Goal: Information Seeking & Learning: Learn about a topic

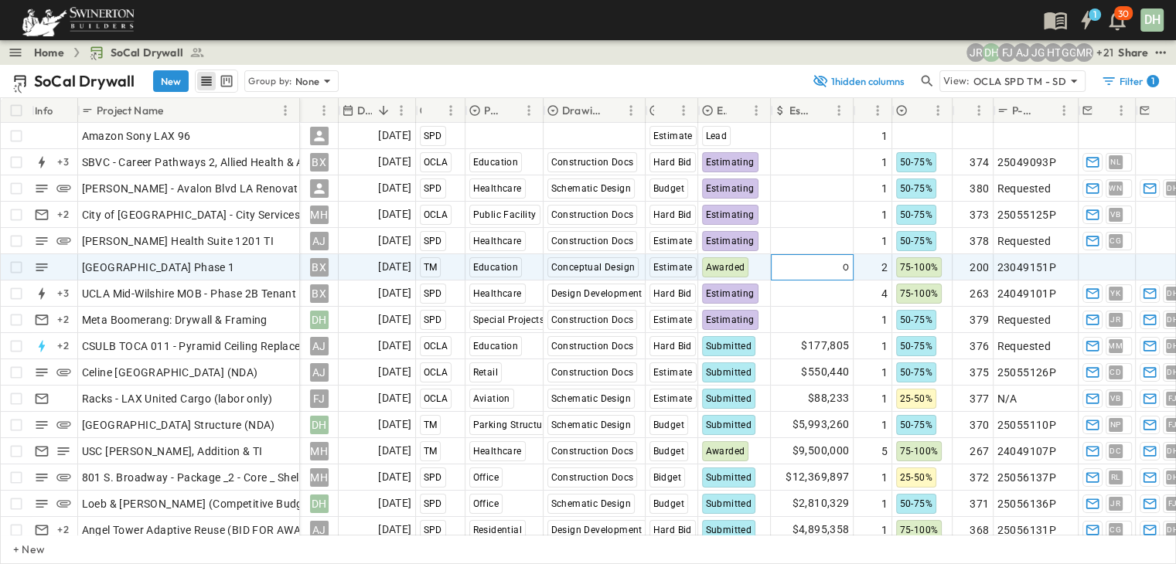
click at [821, 273] on div "0" at bounding box center [811, 267] width 81 height 25
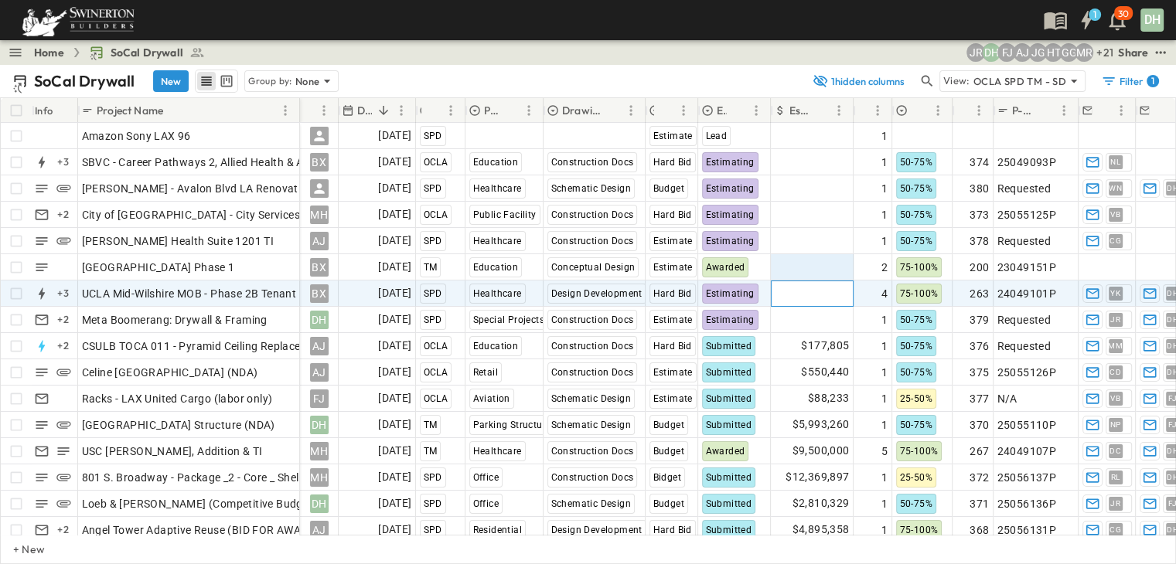
click at [822, 302] on div "Add Amount" at bounding box center [811, 293] width 81 height 25
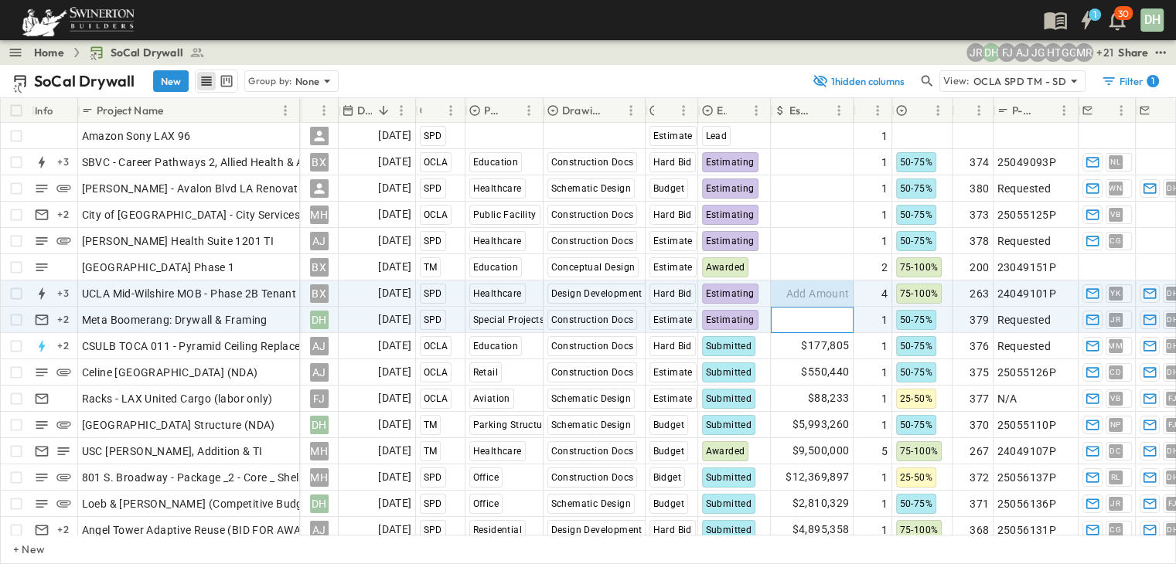
click at [823, 318] on span "Add Amount" at bounding box center [817, 319] width 63 height 15
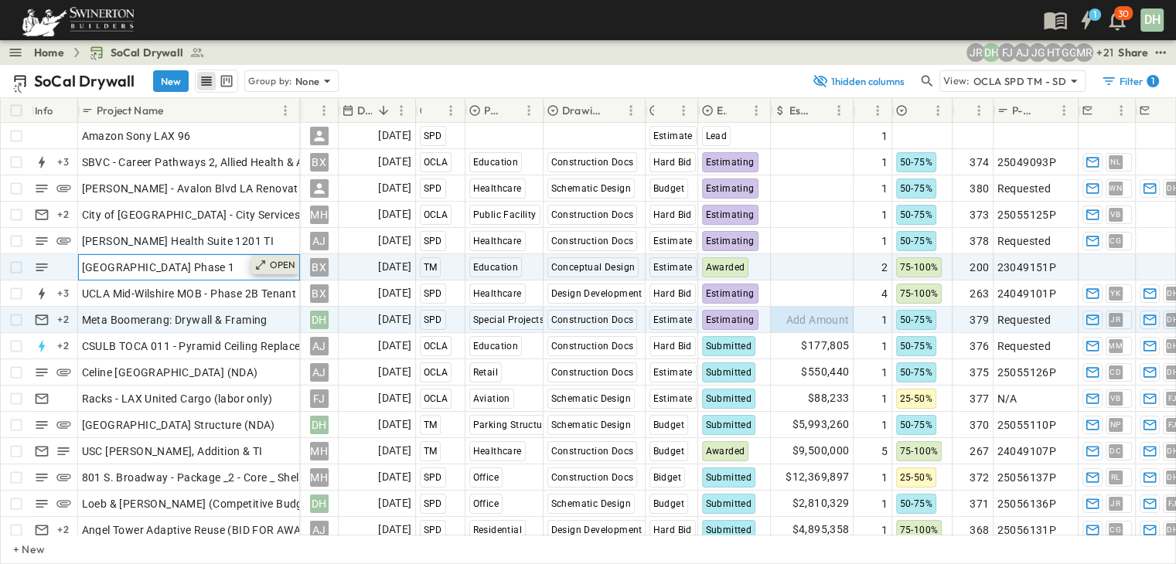
click at [279, 268] on p "OPEN" at bounding box center [283, 265] width 26 height 12
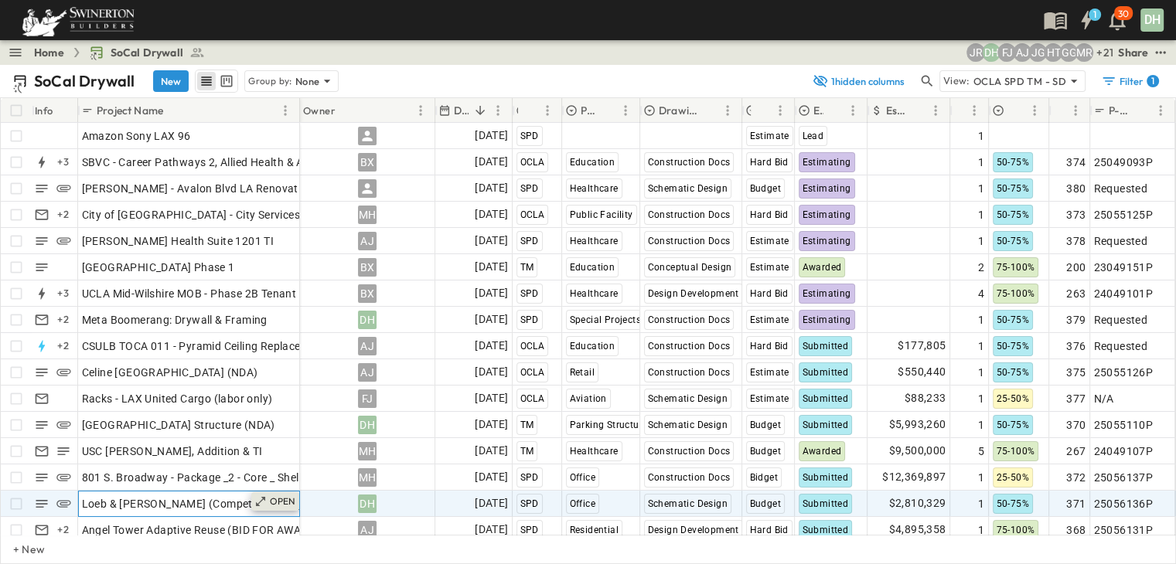
click at [278, 498] on p "OPEN" at bounding box center [283, 501] width 26 height 12
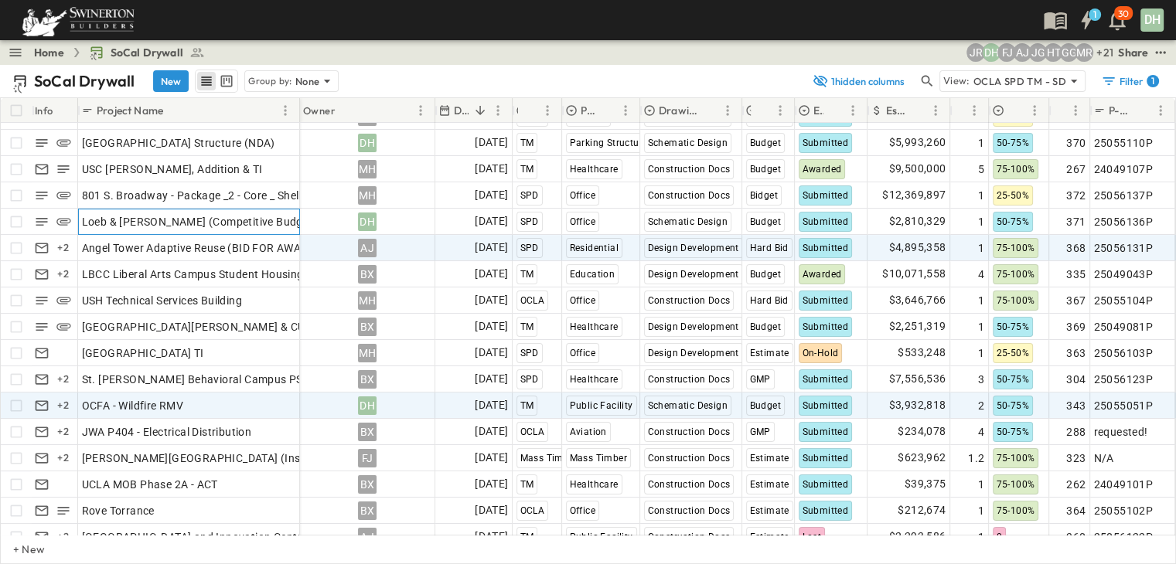
scroll to position [309, 0]
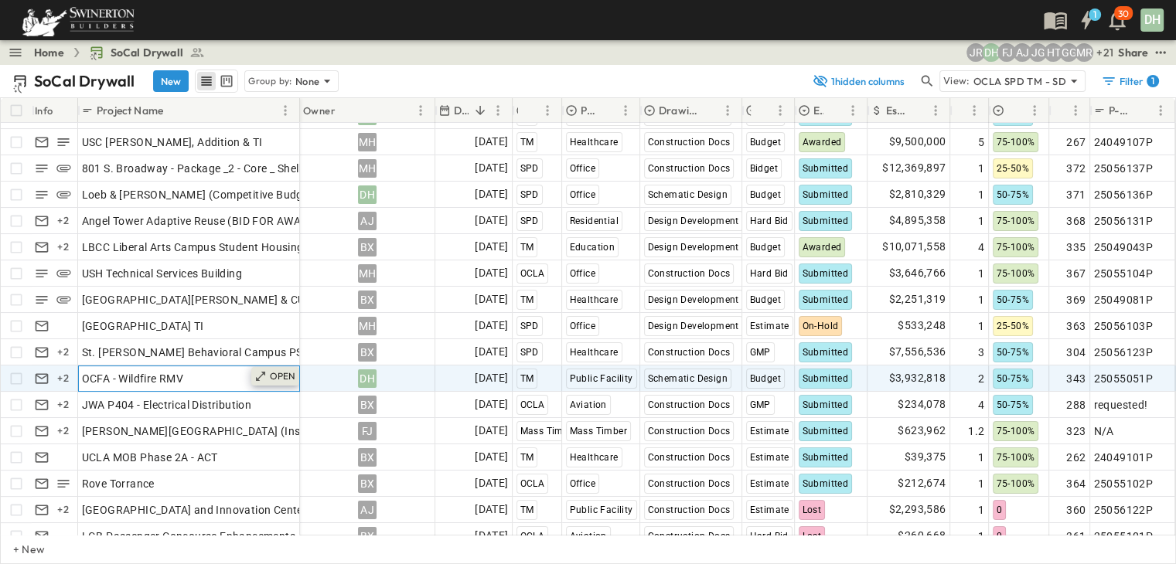
click at [276, 382] on div "OPEN" at bounding box center [275, 376] width 48 height 19
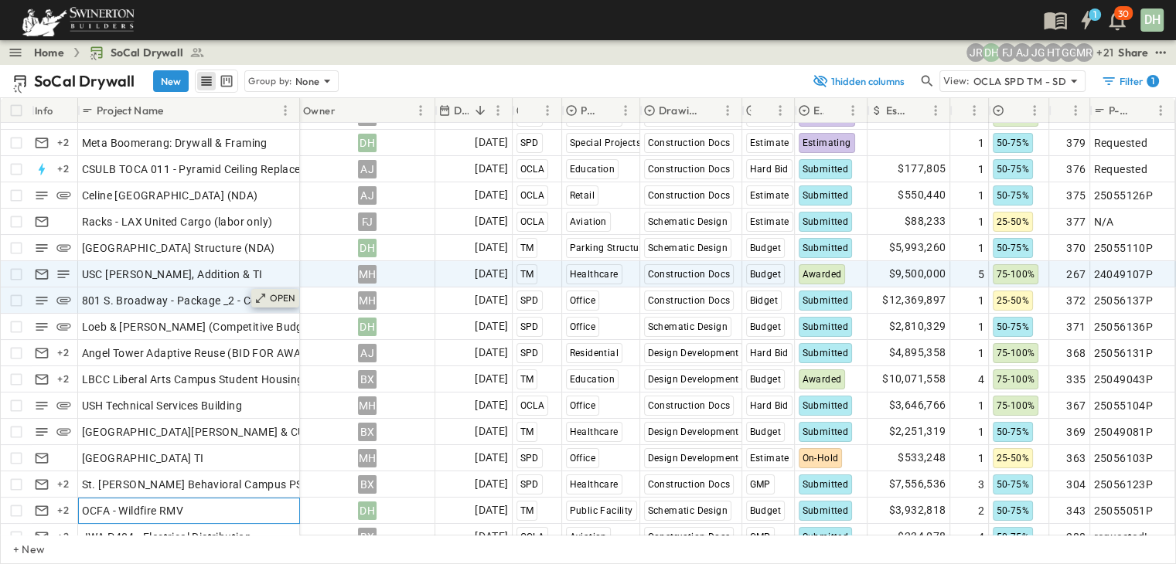
scroll to position [155, 0]
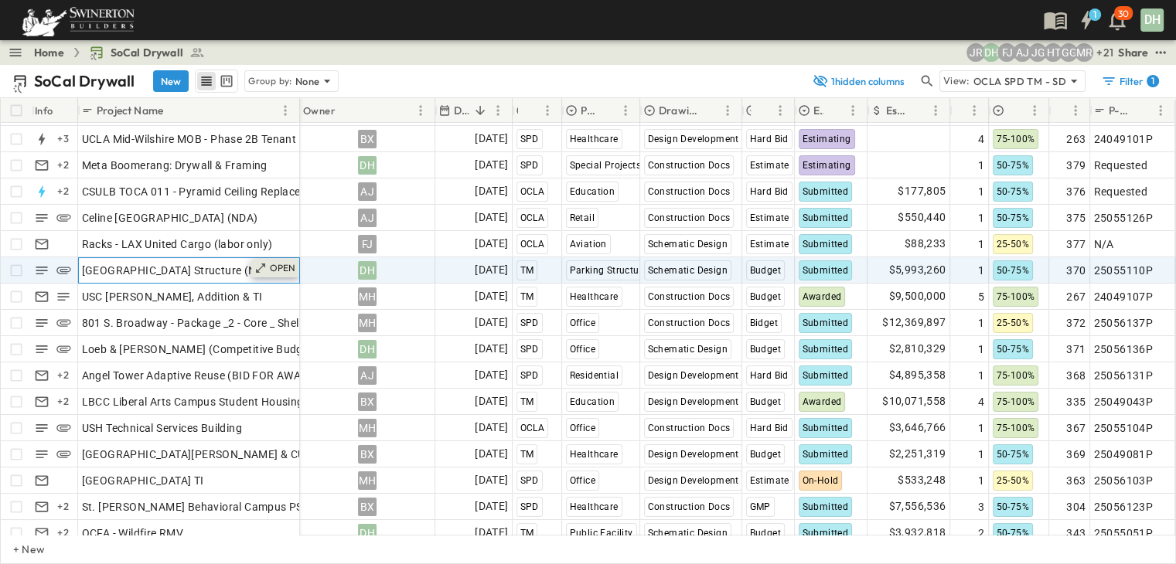
click at [276, 274] on div "OPEN" at bounding box center [275, 268] width 48 height 19
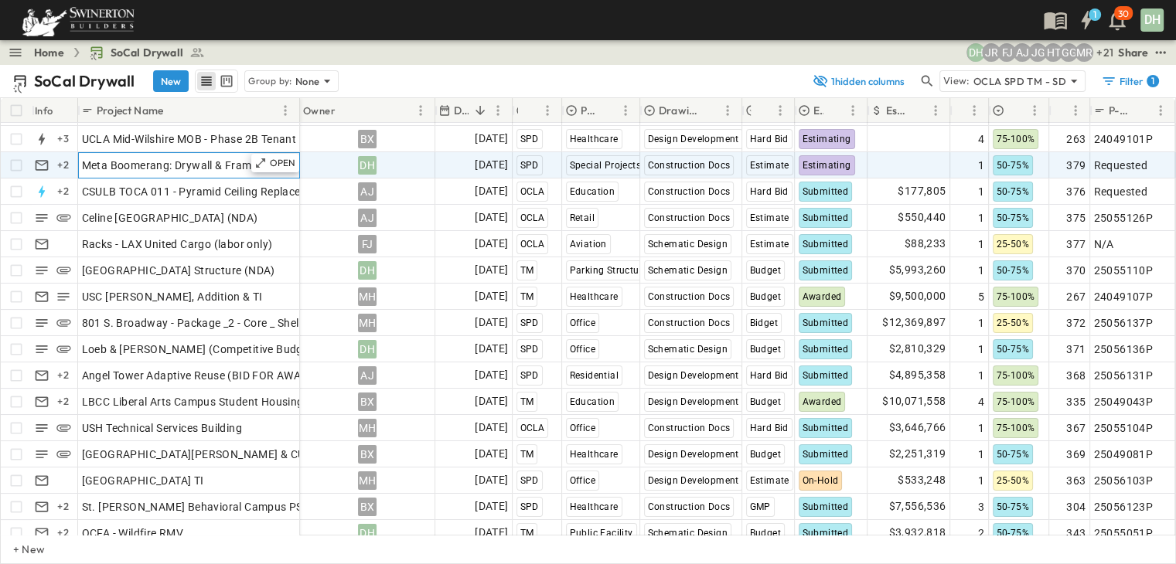
click at [241, 162] on span "Meta Boomerang: Drywall & Framing" at bounding box center [175, 165] width 186 height 15
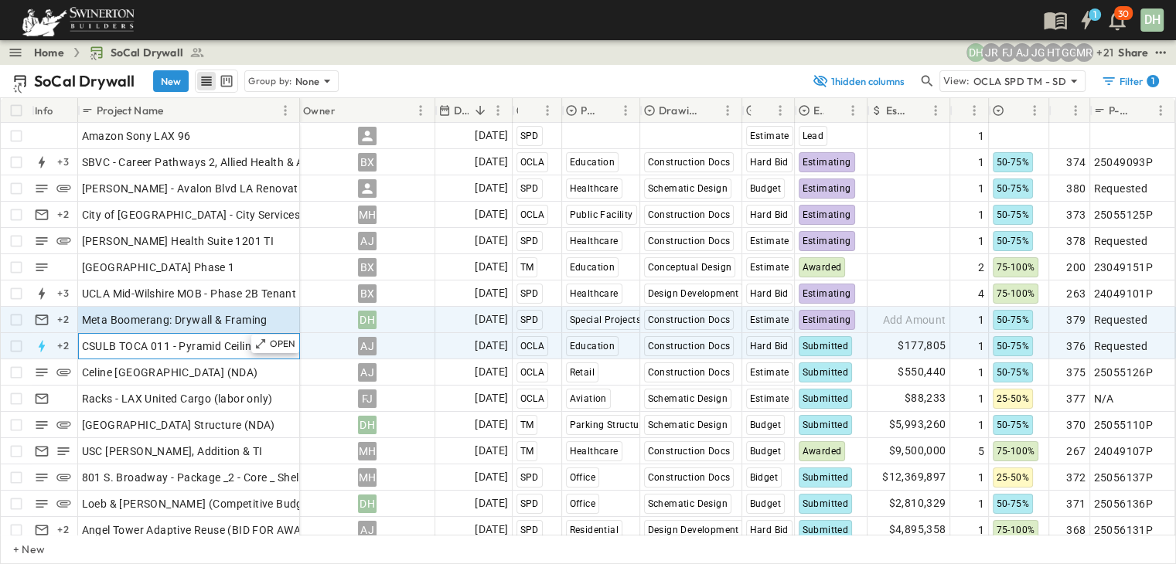
click at [237, 354] on div "CSULB TOCA 011 - Pyramid Ceiling Replacement" at bounding box center [189, 346] width 214 height 22
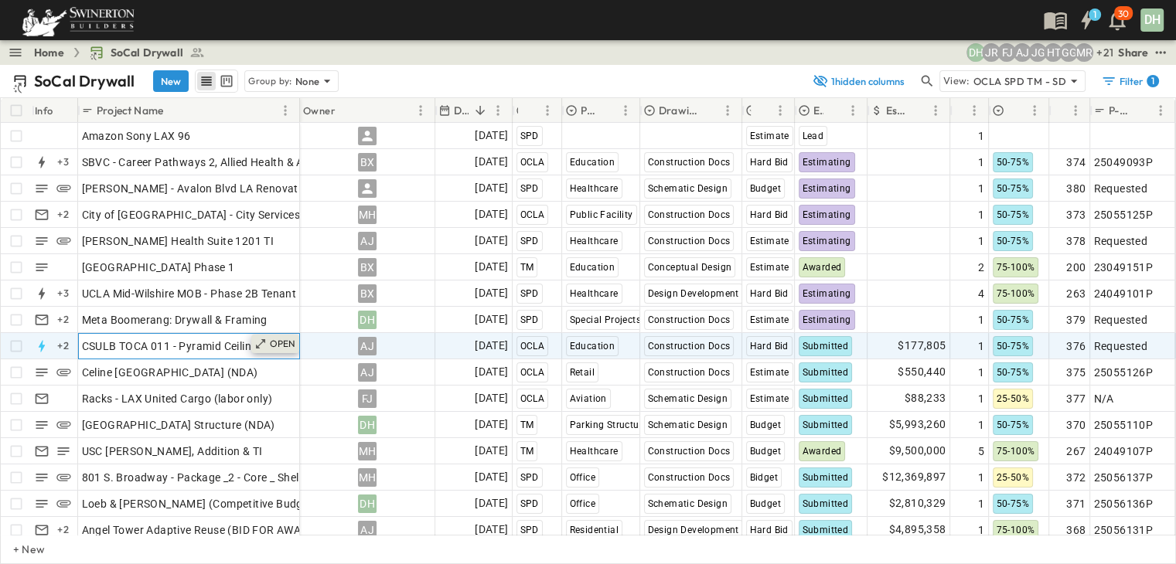
click at [287, 346] on p "OPEN" at bounding box center [283, 344] width 26 height 12
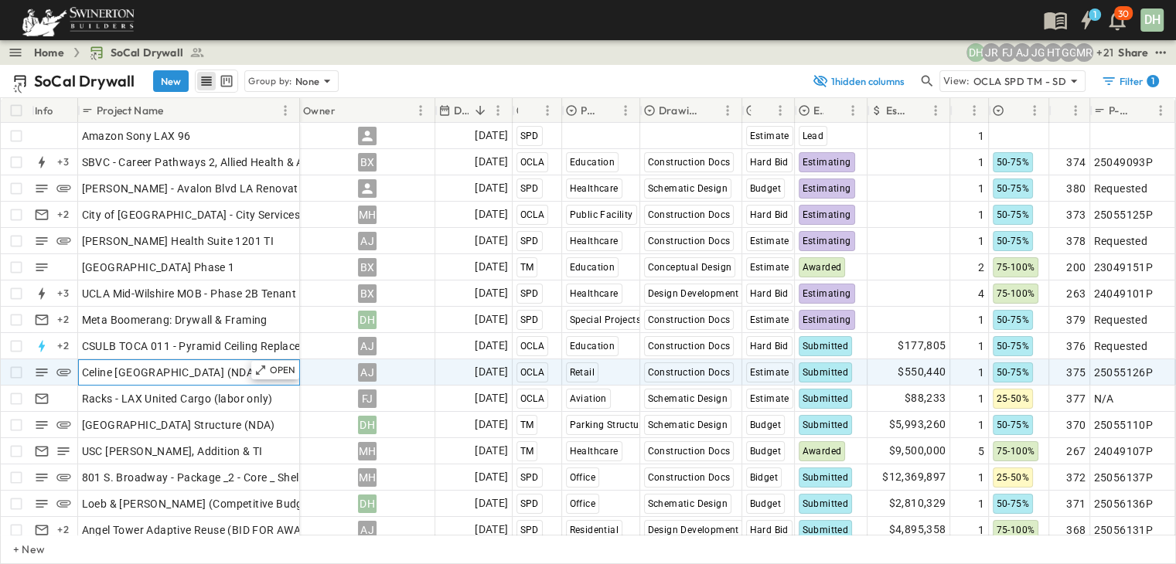
click at [242, 372] on span "Celine [GEOGRAPHIC_DATA] (NDA)" at bounding box center [170, 372] width 176 height 15
click at [288, 370] on p "OPEN" at bounding box center [283, 370] width 26 height 12
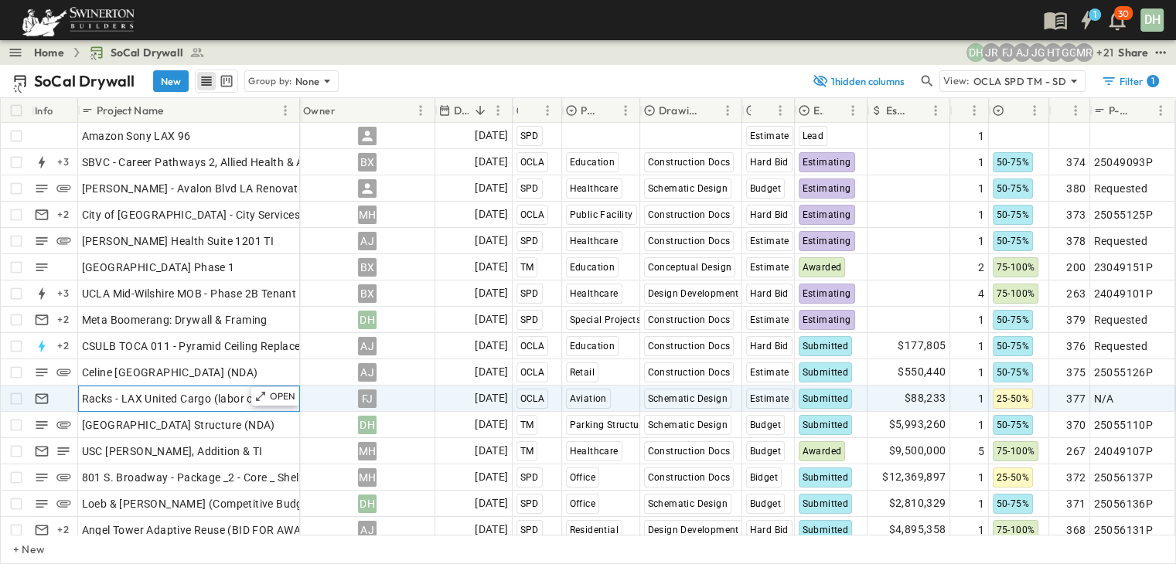
click at [228, 403] on span "Racks - LAX United Cargo (labor only)" at bounding box center [177, 398] width 191 height 15
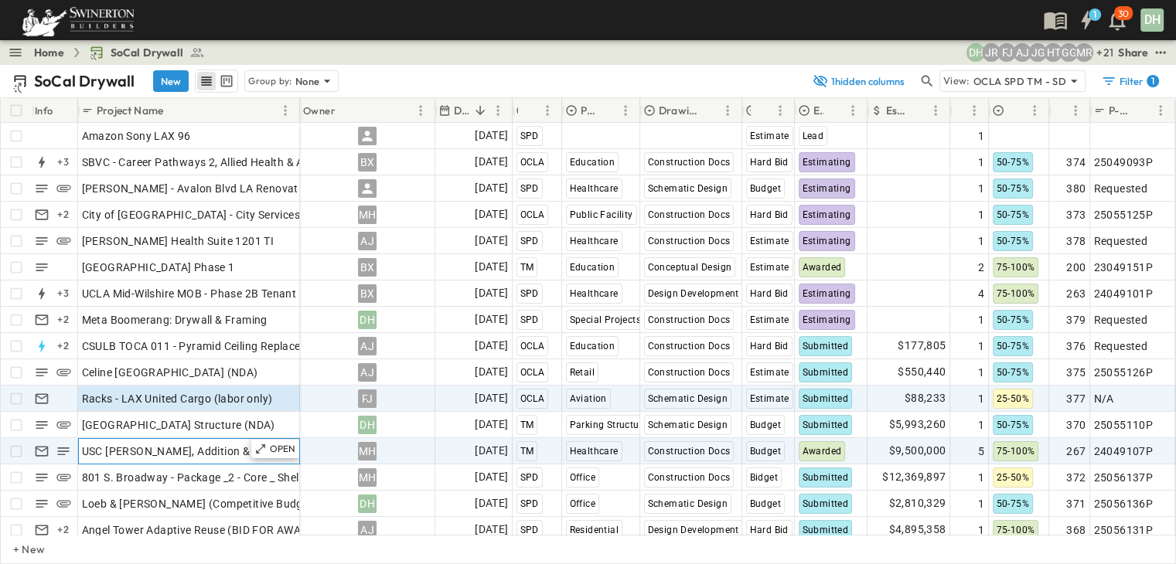
click at [210, 454] on div "USC [PERSON_NAME], Addition & TI" at bounding box center [189, 452] width 214 height 22
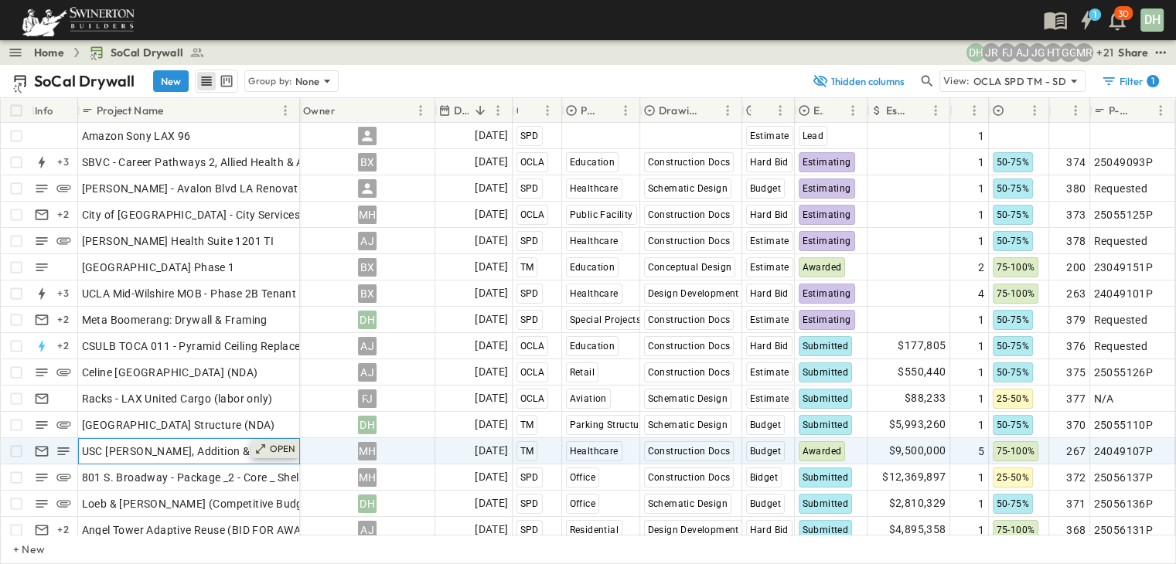
click at [272, 443] on p "OPEN" at bounding box center [283, 449] width 26 height 12
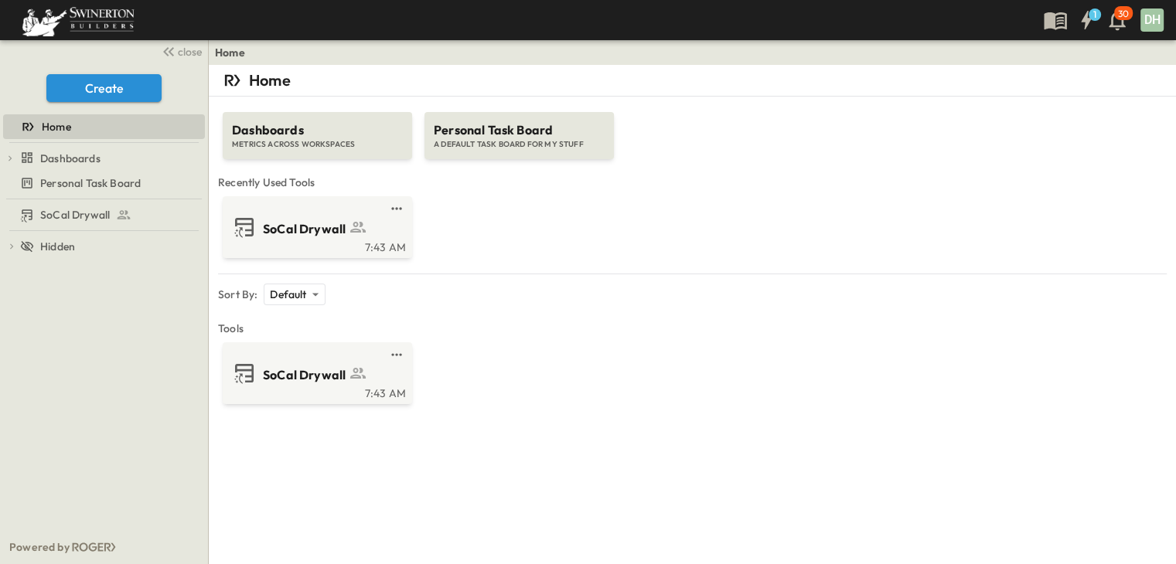
click at [804, 329] on span "Tools" at bounding box center [692, 328] width 948 height 15
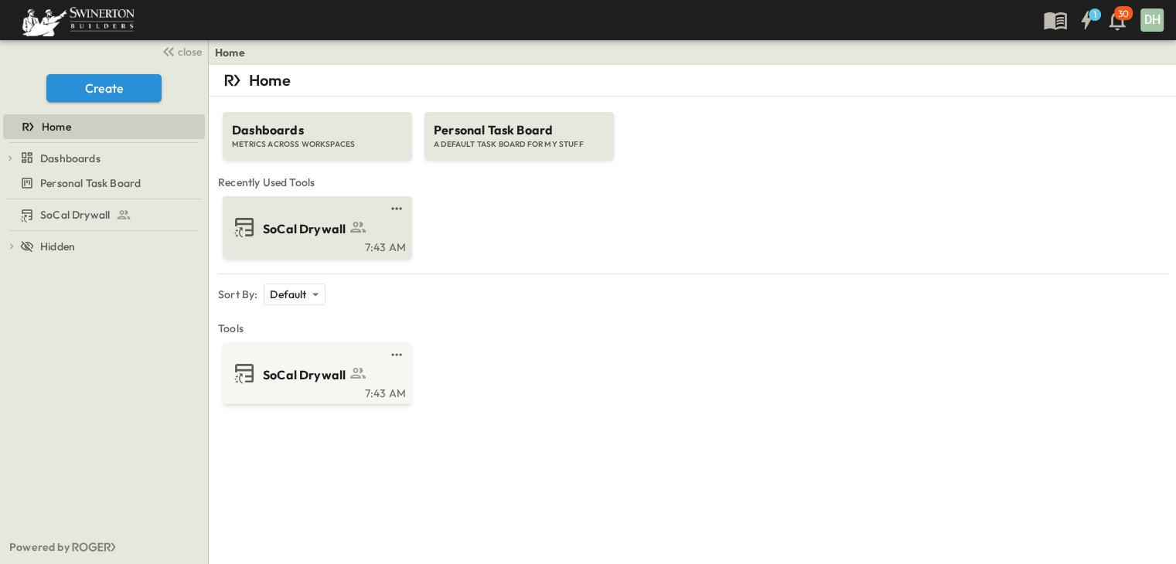
drag, startPoint x: 284, startPoint y: 231, endPoint x: 337, endPoint y: 220, distance: 53.7
click at [284, 231] on span "SoCal Drywall" at bounding box center [304, 229] width 83 height 18
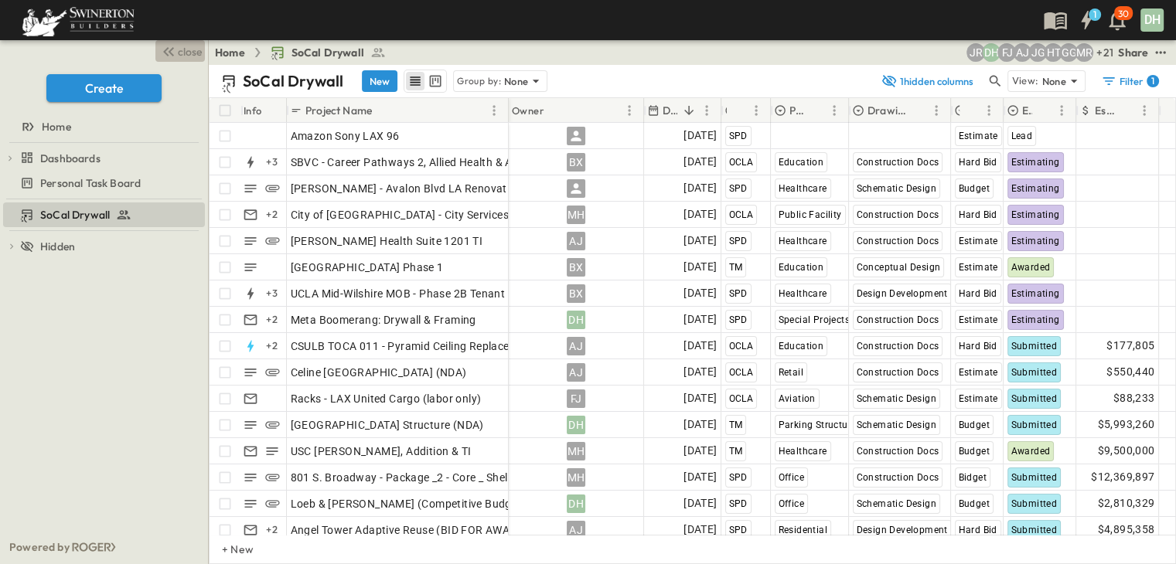
click at [184, 51] on span "close" at bounding box center [190, 51] width 24 height 15
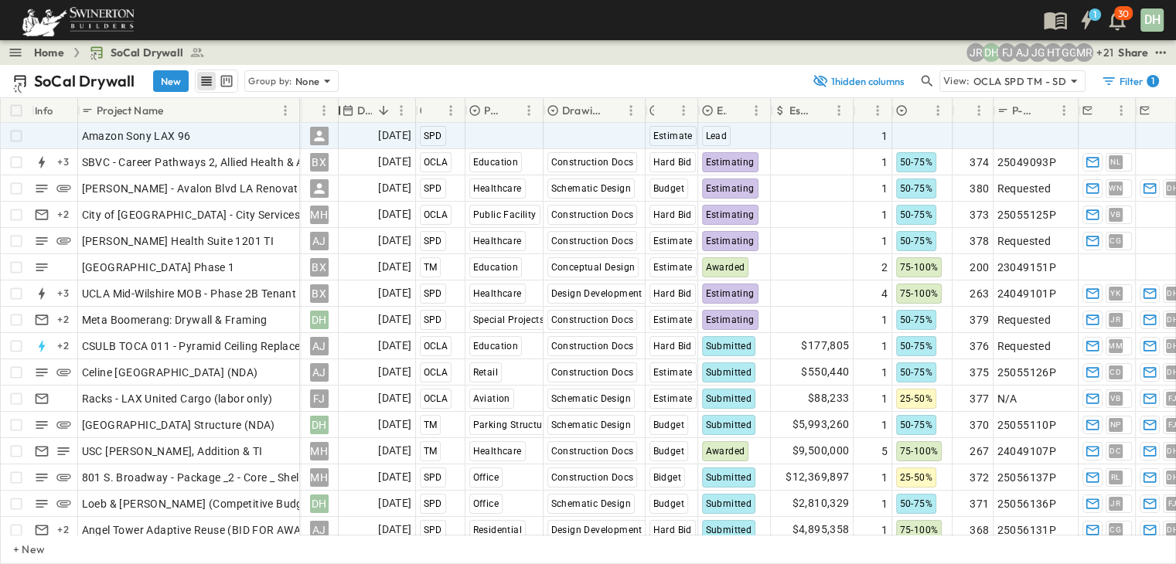
drag, startPoint x: 437, startPoint y: 111, endPoint x: 328, endPoint y: 124, distance: 110.6
click at [328, 124] on div "Info Project Name Owner Due Date Region Primary Market Drawing Status Estimate …" at bounding box center [588, 316] width 1174 height 437
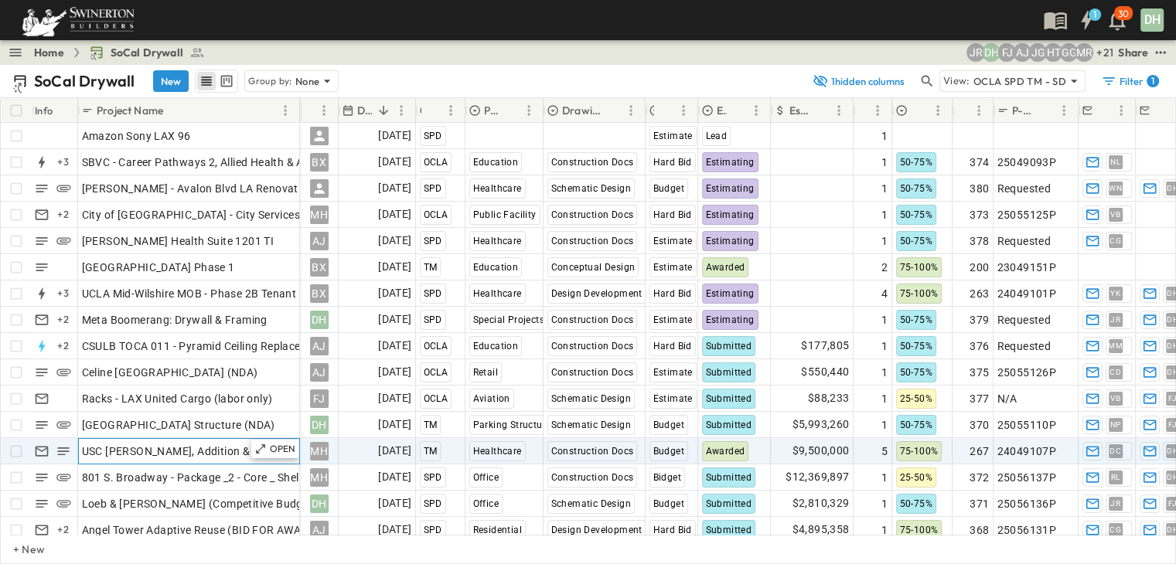
click at [189, 452] on span "USC [PERSON_NAME], Addition & TI" at bounding box center [172, 451] width 181 height 15
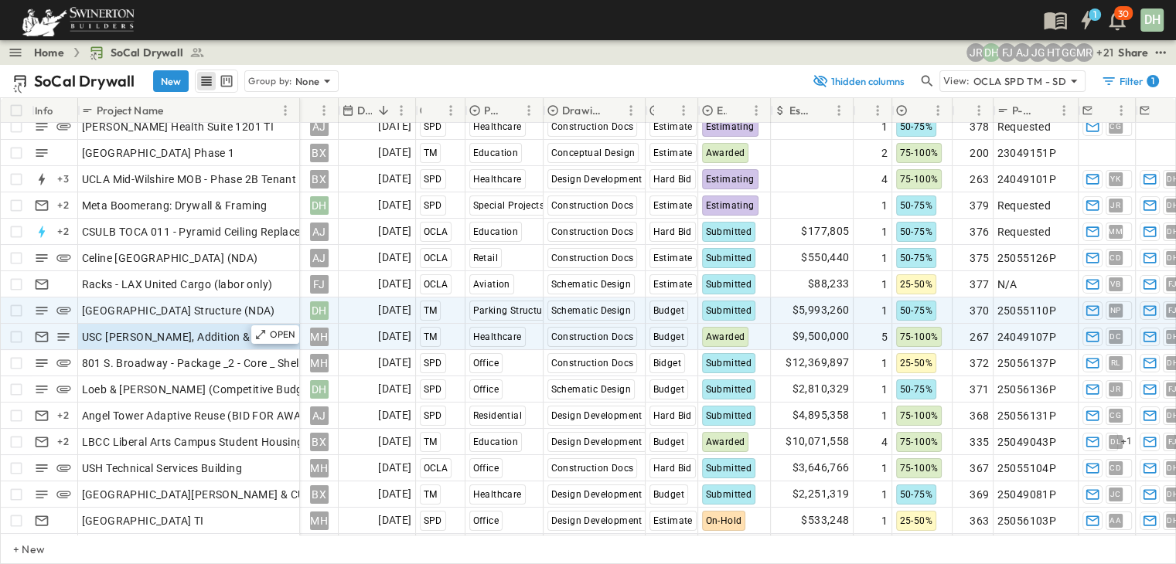
scroll to position [77, 0]
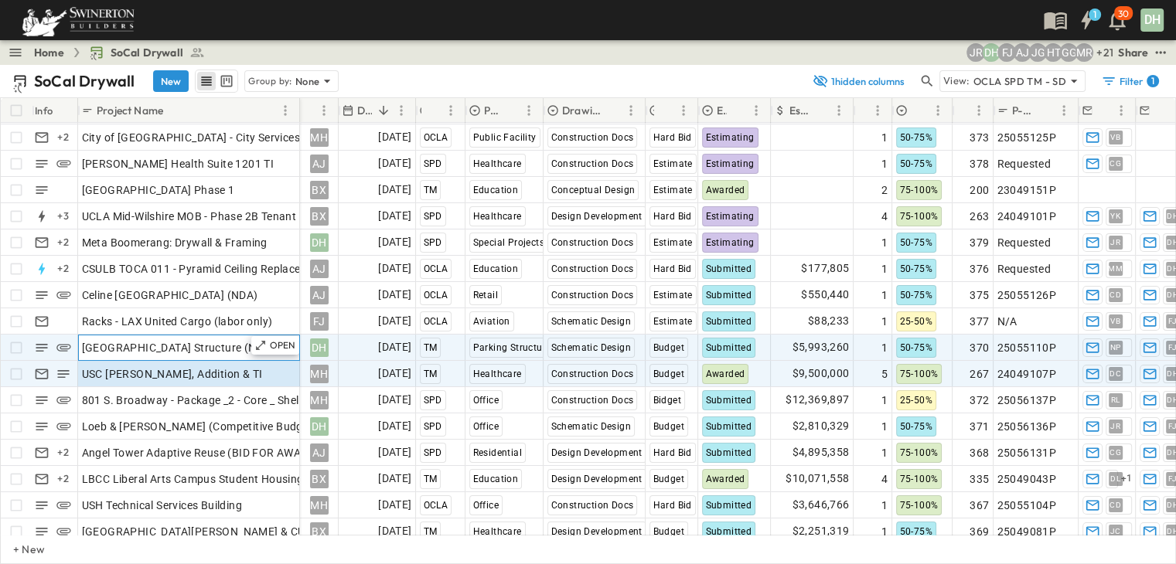
click at [176, 347] on span "[GEOGRAPHIC_DATA] Structure (NDA)" at bounding box center [178, 347] width 193 height 15
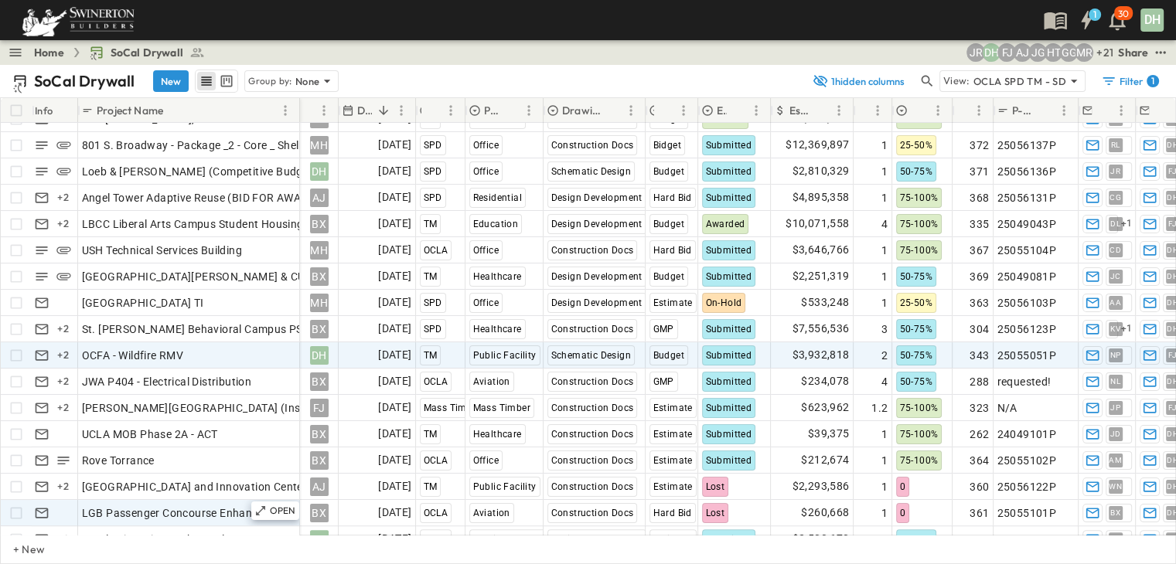
scroll to position [309, 0]
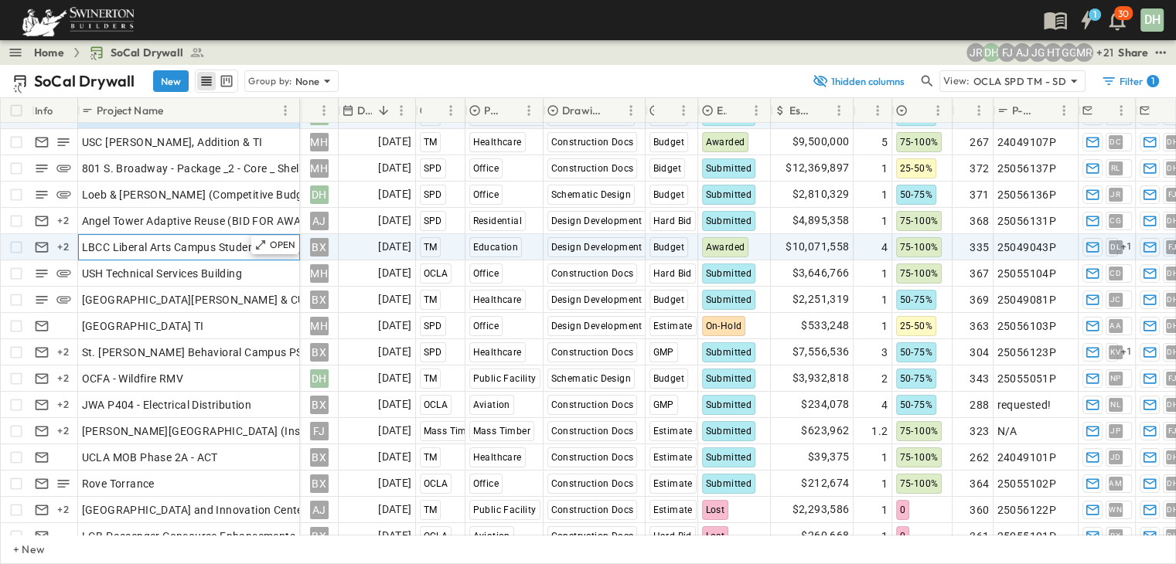
click at [206, 255] on div "LBCC Liberal Arts Campus Student Housing" at bounding box center [189, 248] width 214 height 22
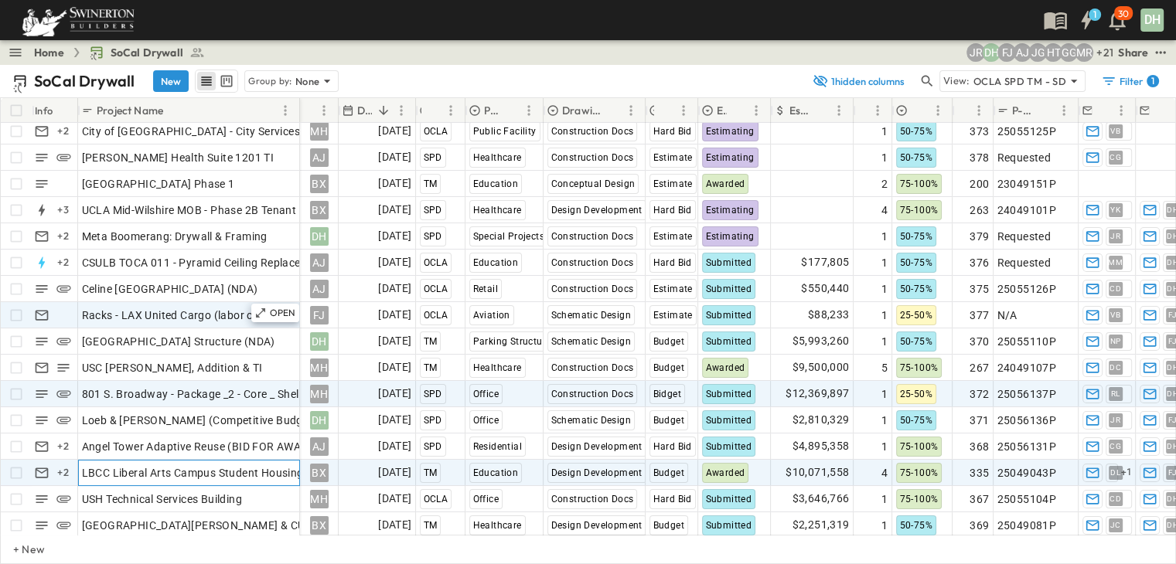
scroll to position [155, 0]
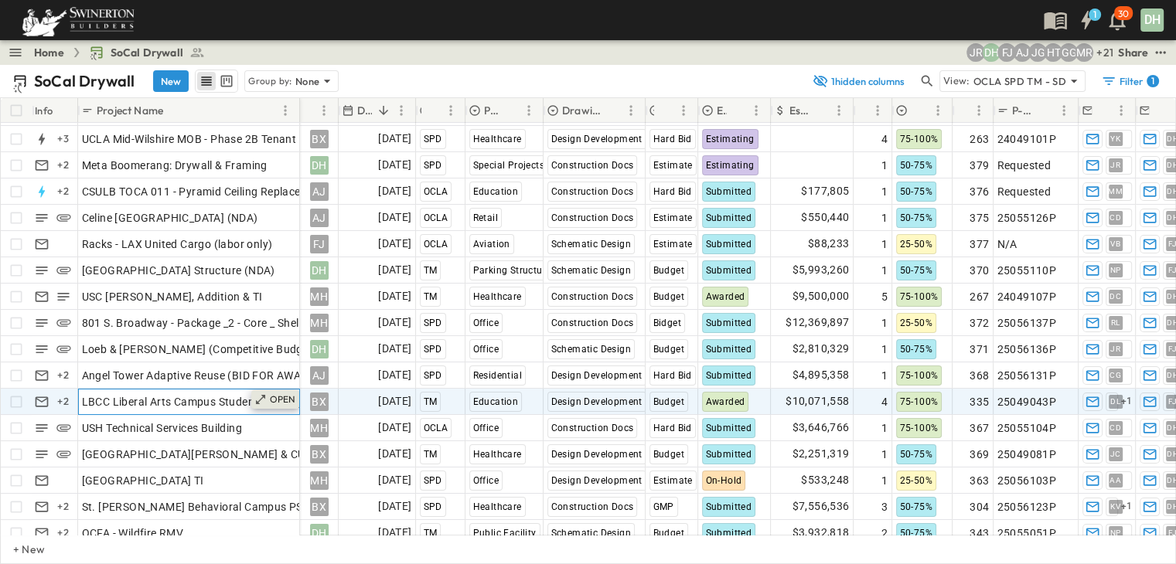
click at [284, 397] on p "OPEN" at bounding box center [283, 399] width 26 height 12
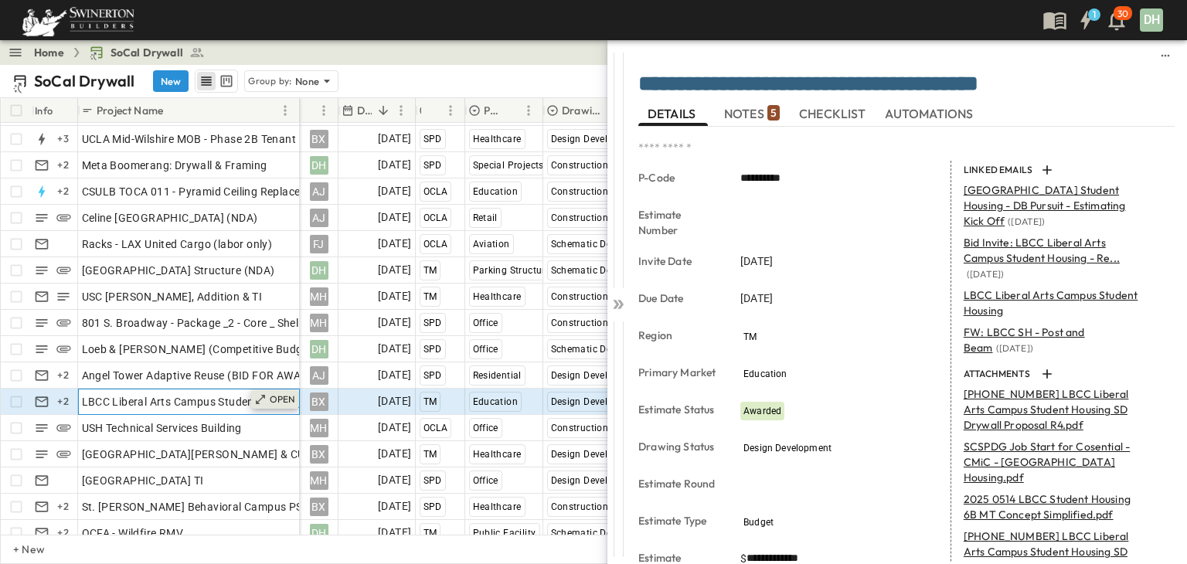
click at [274, 401] on p "OPEN" at bounding box center [283, 399] width 26 height 12
click at [618, 306] on icon at bounding box center [616, 304] width 6 height 9
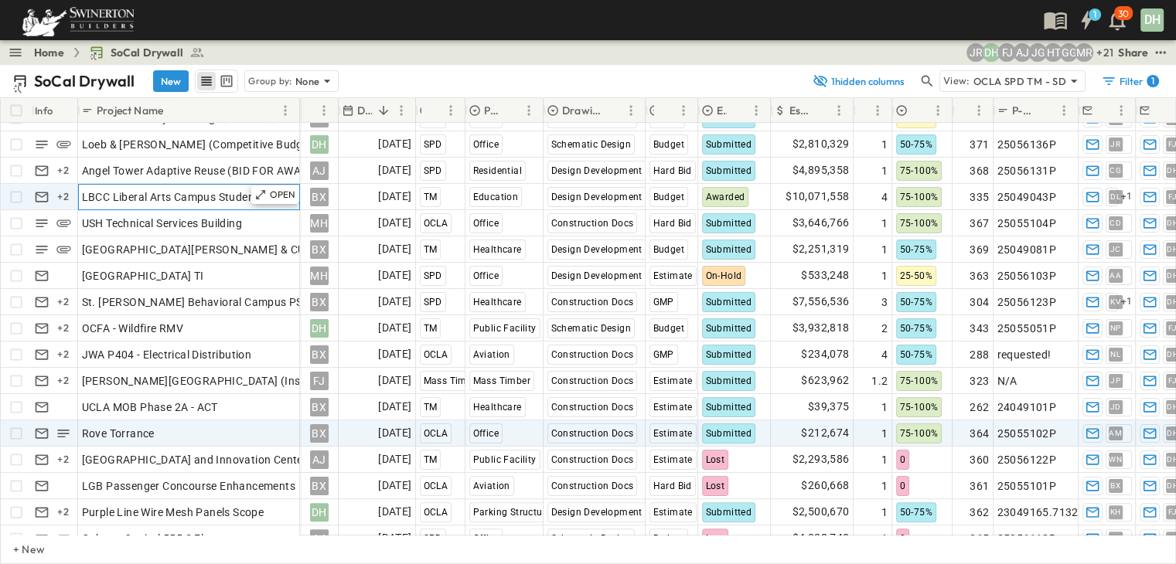
scroll to position [386, 0]
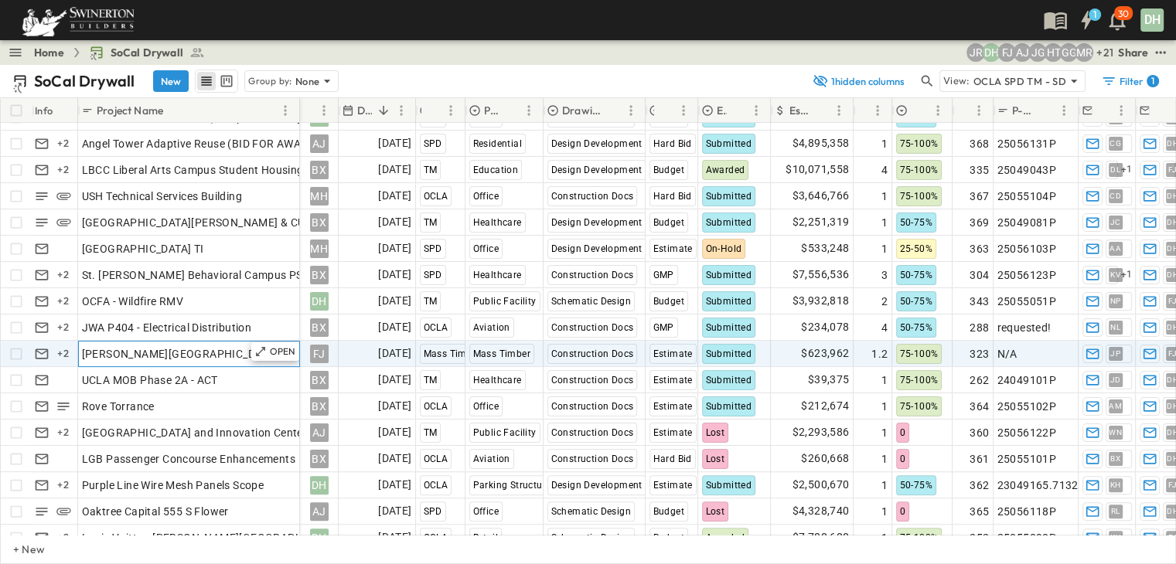
click at [210, 359] on span "[PERSON_NAME][GEOGRAPHIC_DATA] (Installation of mass timber)" at bounding box center [254, 353] width 344 height 15
click at [727, 355] on span "Submitted" at bounding box center [729, 354] width 46 height 11
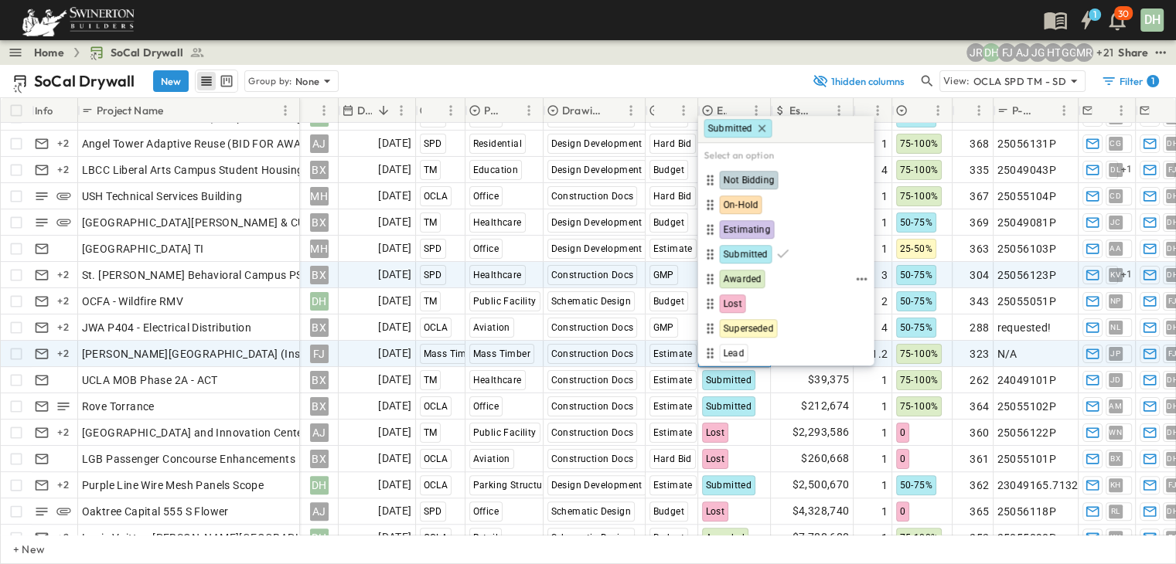
click at [754, 279] on span "Awarded" at bounding box center [742, 279] width 38 height 12
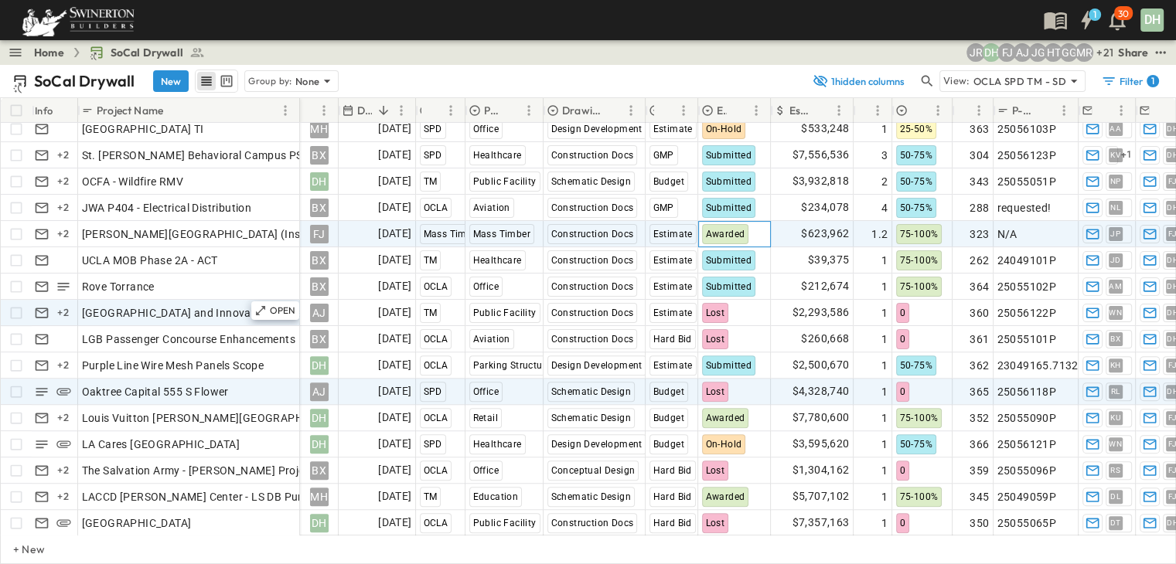
scroll to position [541, 0]
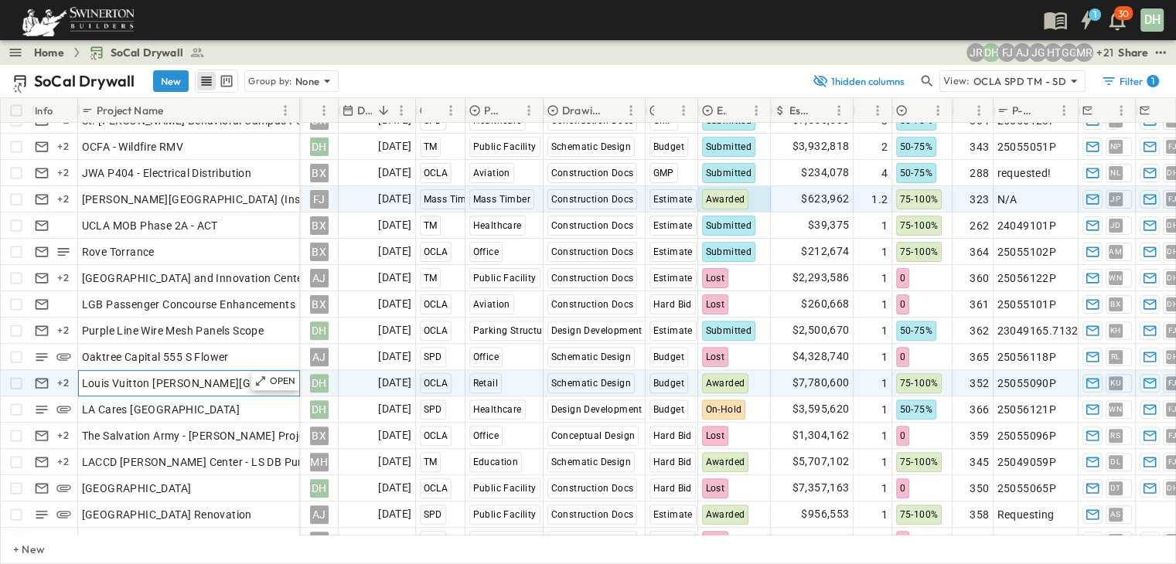
click at [216, 384] on div "Louis Vuitton [PERSON_NAME][GEOGRAPHIC_DATA]" at bounding box center [189, 384] width 214 height 22
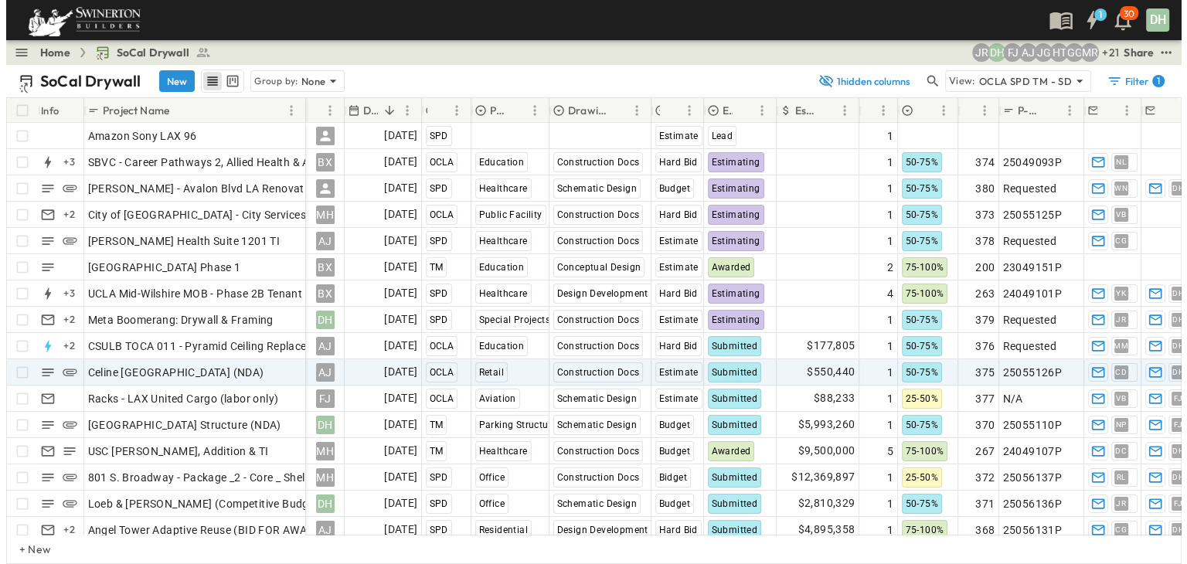
scroll to position [0, 0]
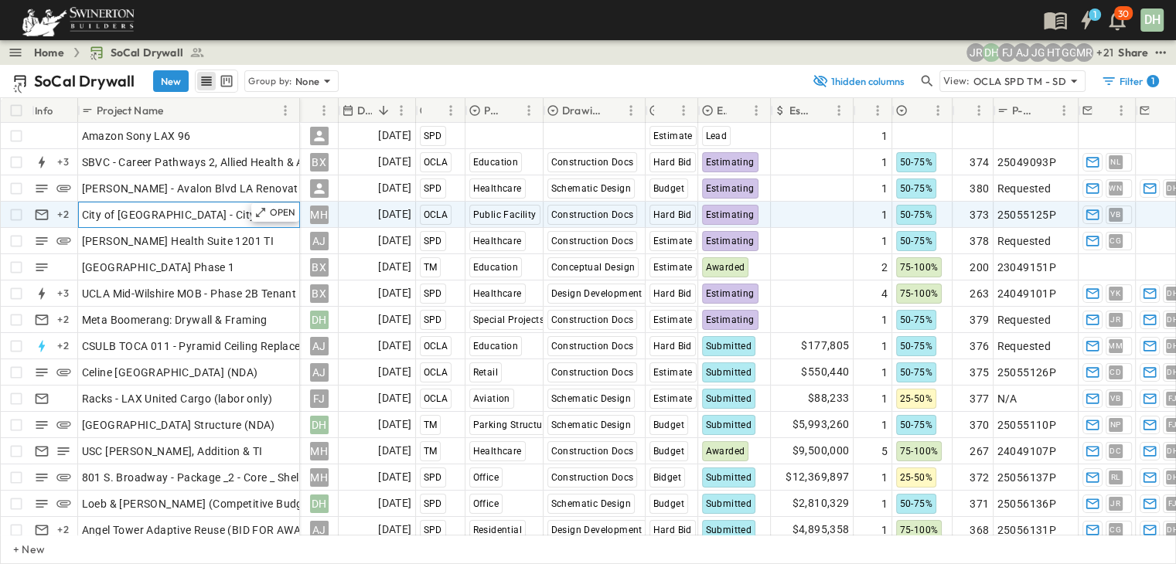
click at [166, 218] on span "City of [GEOGRAPHIC_DATA] - City Services Building" at bounding box center [213, 214] width 262 height 15
click at [284, 209] on p "OPEN" at bounding box center [283, 212] width 26 height 12
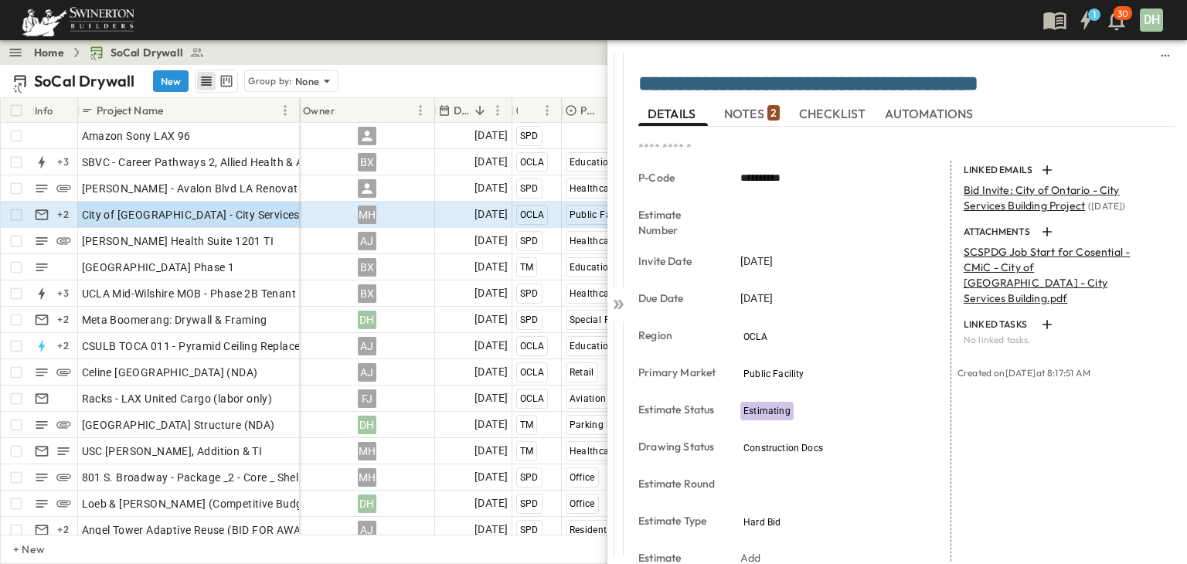
click at [757, 112] on span "NOTES 2" at bounding box center [752, 114] width 56 height 14
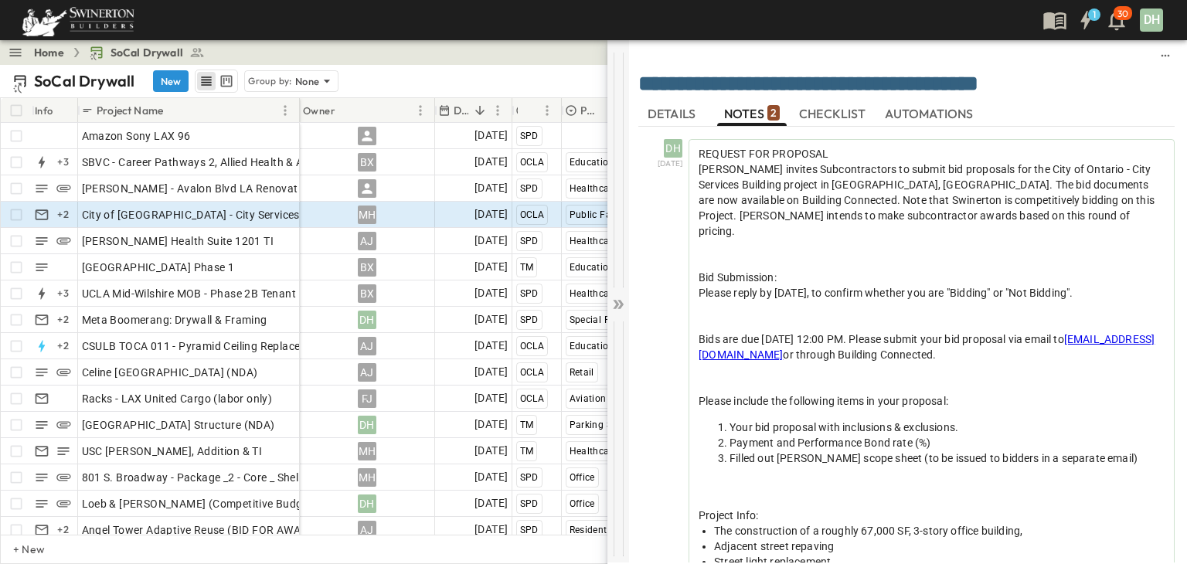
click at [615, 304] on icon at bounding box center [618, 304] width 15 height 15
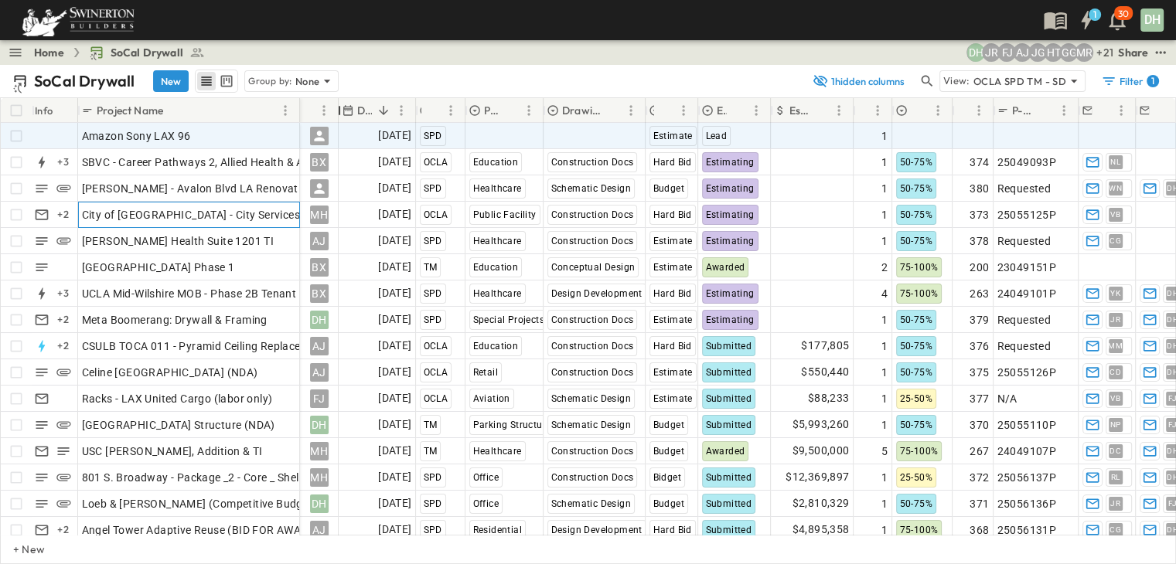
drag, startPoint x: 434, startPoint y: 108, endPoint x: 337, endPoint y: 124, distance: 97.8
click at [337, 124] on div "Info Project Name Owner Due Date Region Primary Market Drawing Status Estimate …" at bounding box center [588, 316] width 1174 height 437
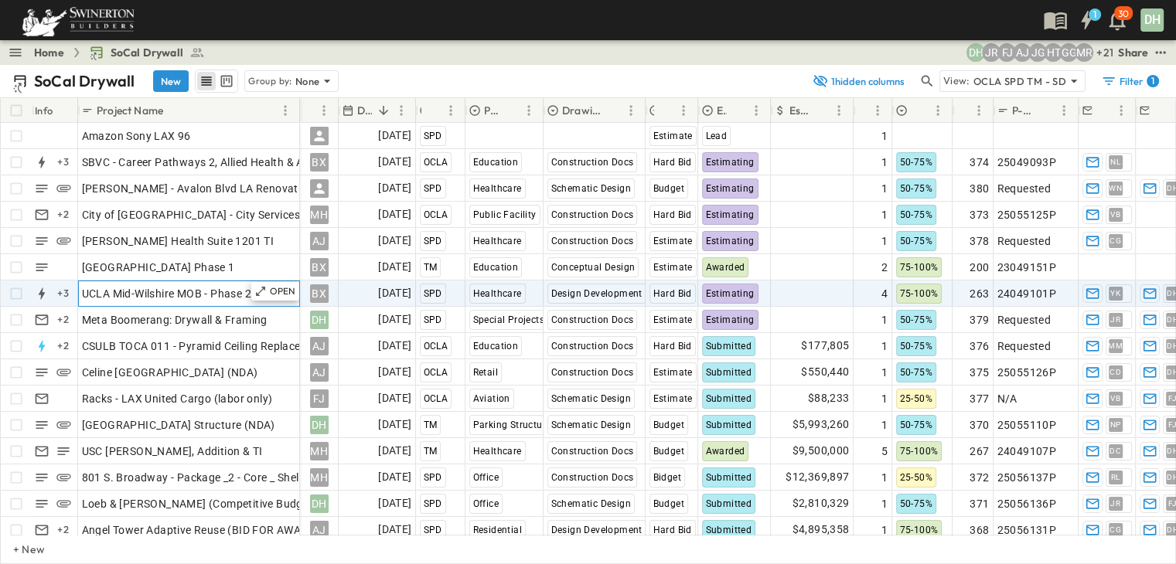
click at [197, 295] on span "UCLA Mid-Wilshire MOB - Phase 2B Tenant Improvements Floors 1-3 100% SD Budget" at bounding box center [297, 293] width 430 height 15
click at [277, 289] on p "OPEN" at bounding box center [283, 291] width 26 height 12
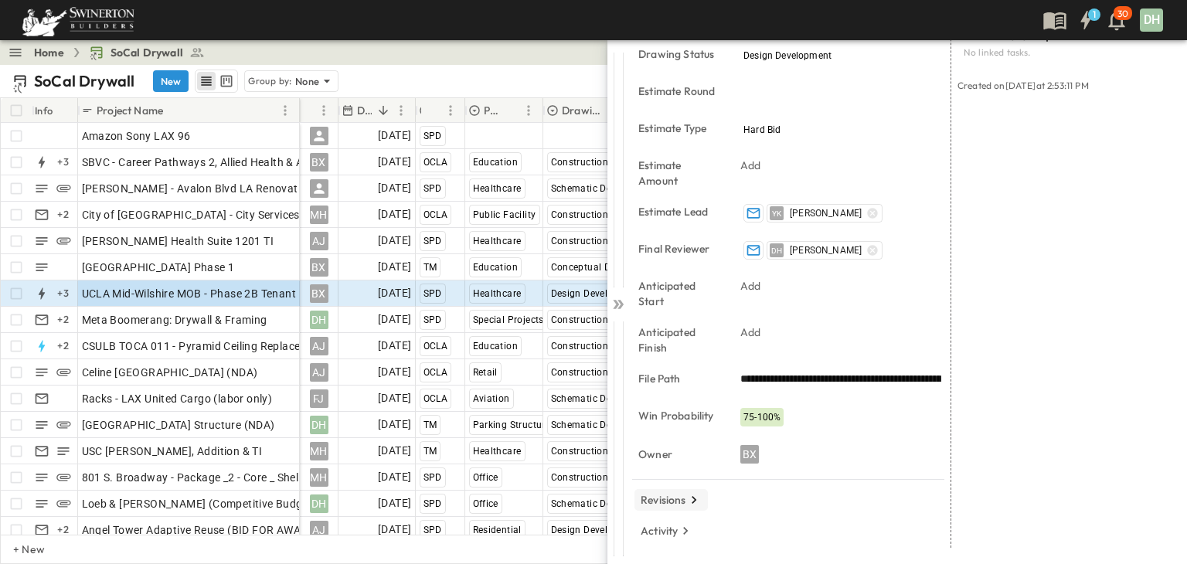
click at [671, 507] on button "Revisions" at bounding box center [671, 500] width 73 height 22
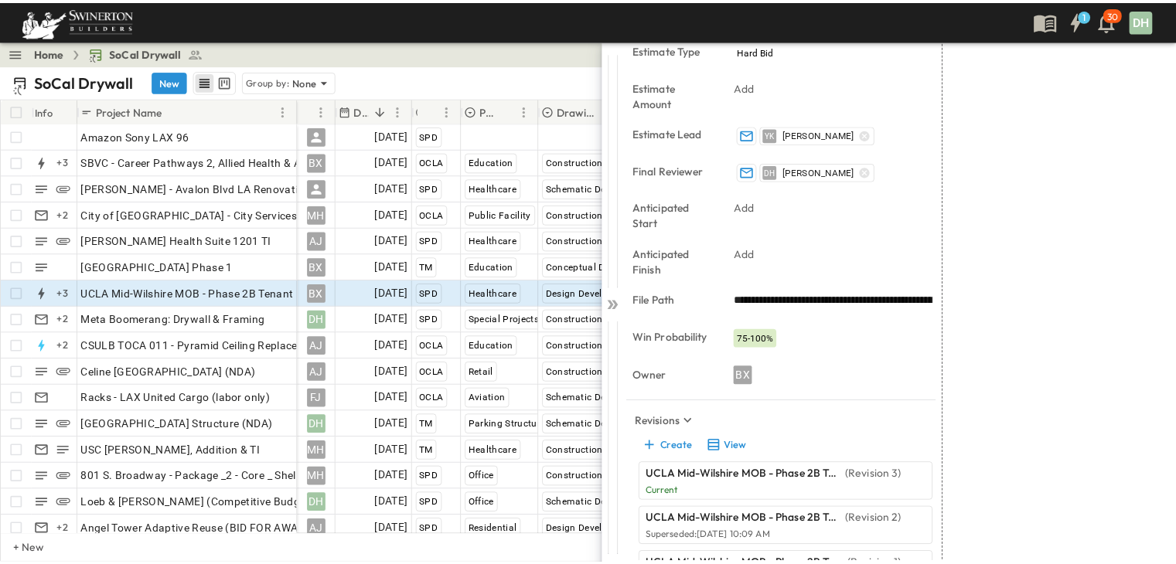
scroll to position [615, 0]
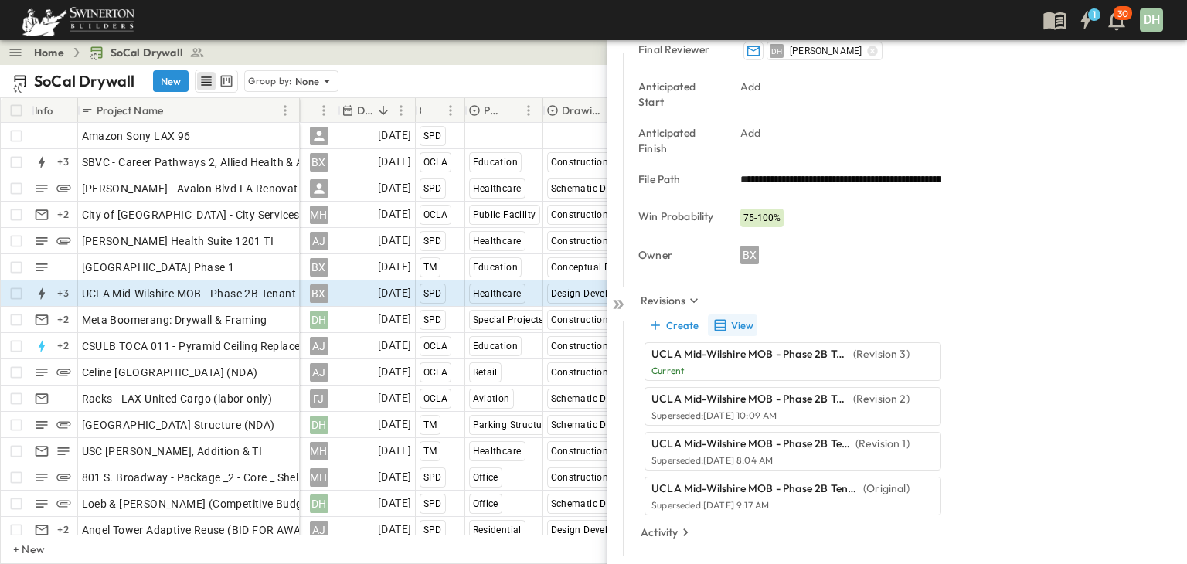
click at [744, 326] on button "View" at bounding box center [732, 326] width 49 height 22
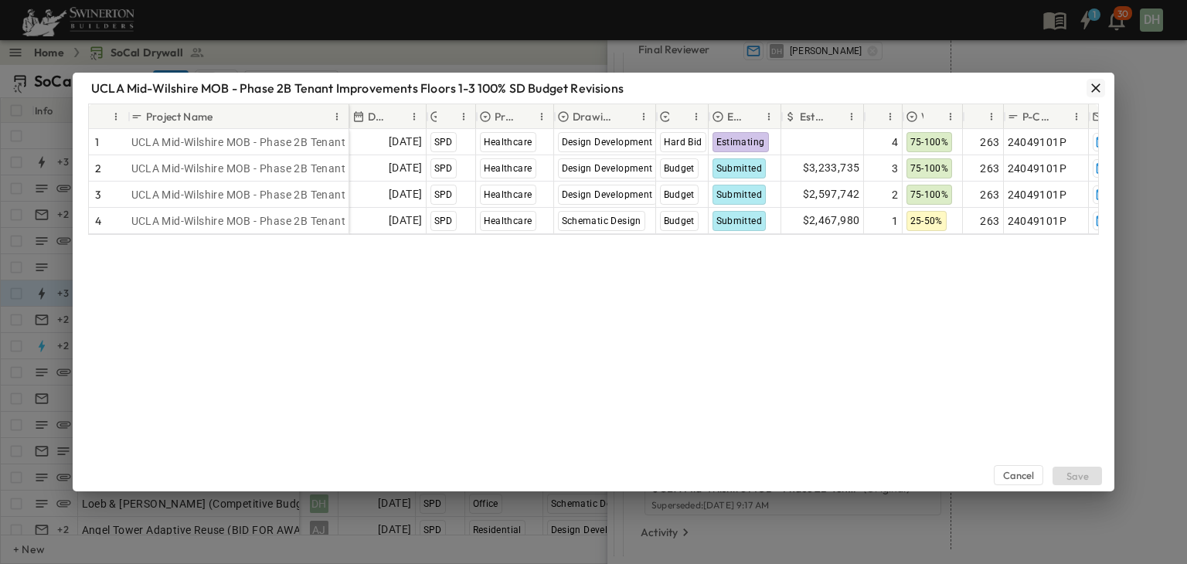
click at [1095, 84] on icon "button" at bounding box center [1095, 87] width 15 height 15
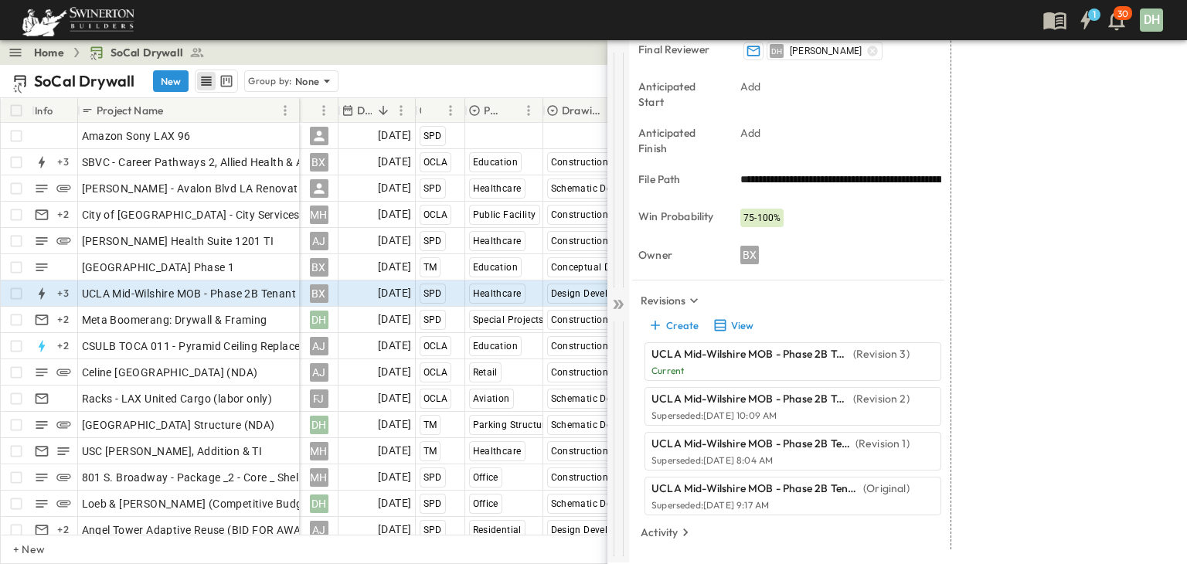
click at [617, 305] on icon at bounding box center [616, 304] width 6 height 9
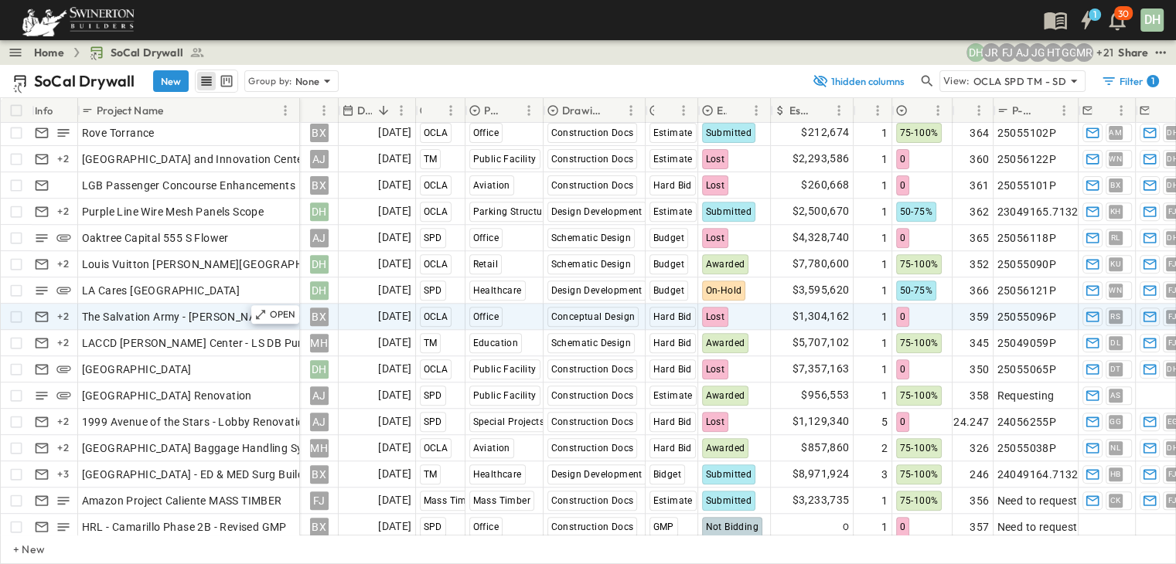
scroll to position [696, 0]
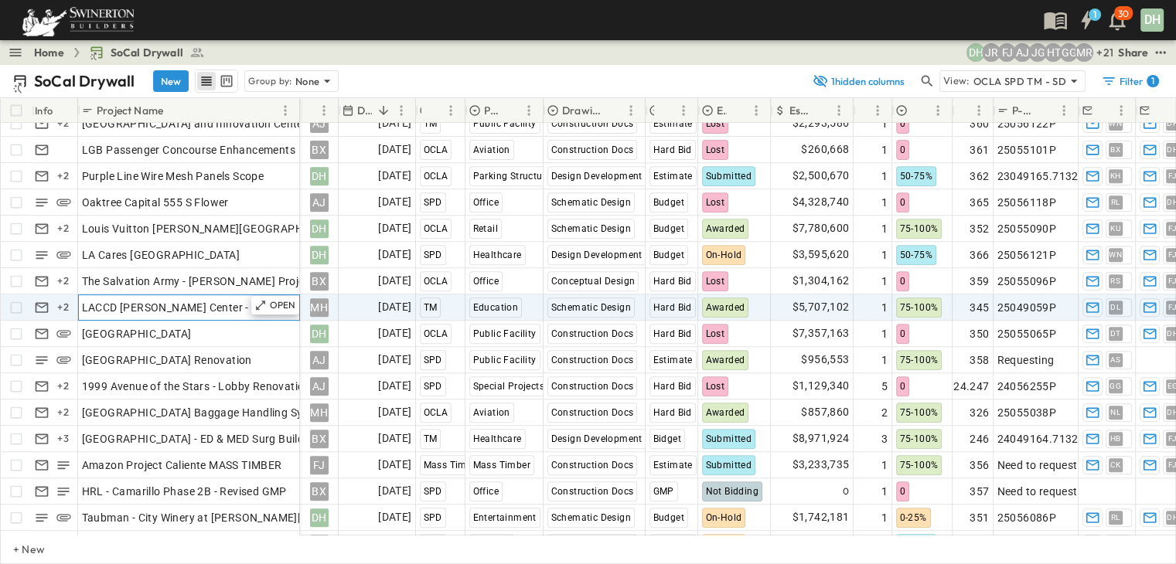
click at [221, 307] on span "LACCD [PERSON_NAME] Center - LS DB Pursuit" at bounding box center [202, 307] width 240 height 15
click at [1079, 79] on icon at bounding box center [1073, 80] width 15 height 15
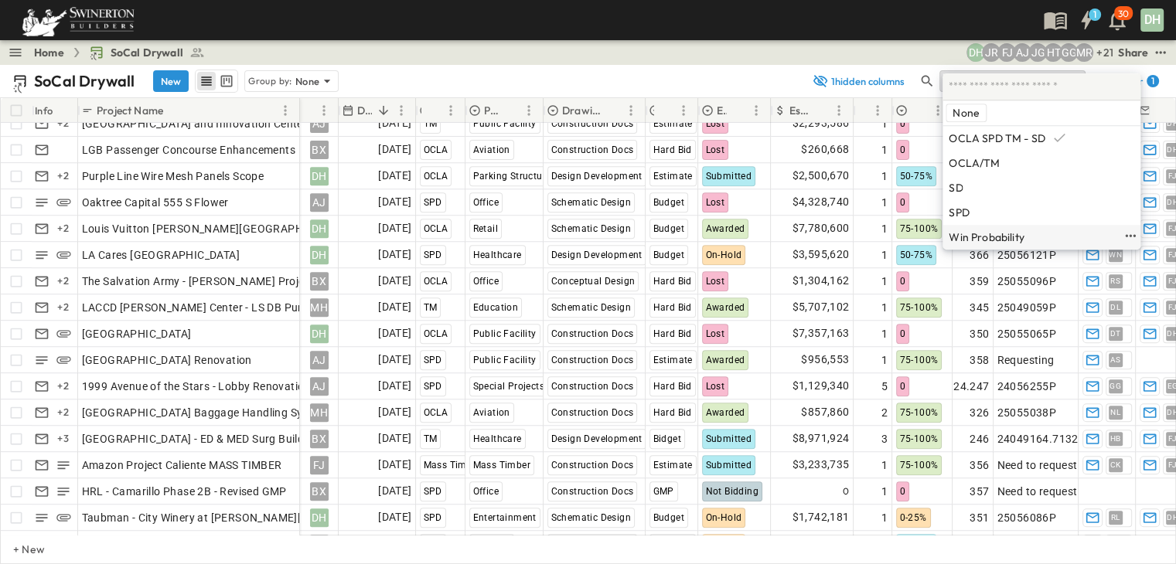
click at [996, 236] on p "Win Probability" at bounding box center [986, 237] width 76 height 12
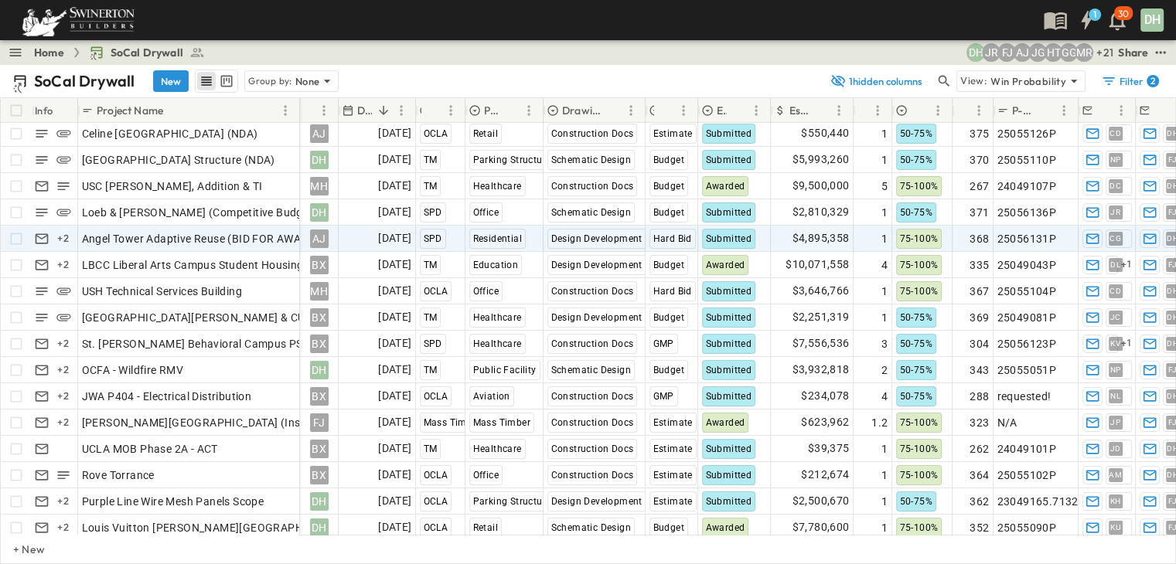
scroll to position [155, 0]
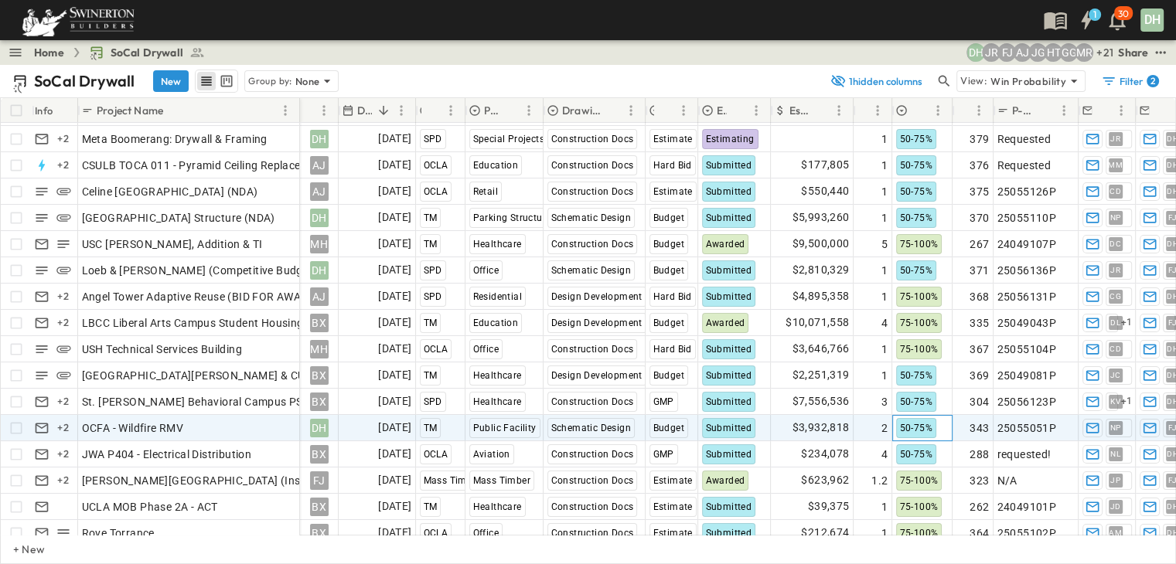
click at [919, 428] on span "50-75%" at bounding box center [916, 428] width 32 height 11
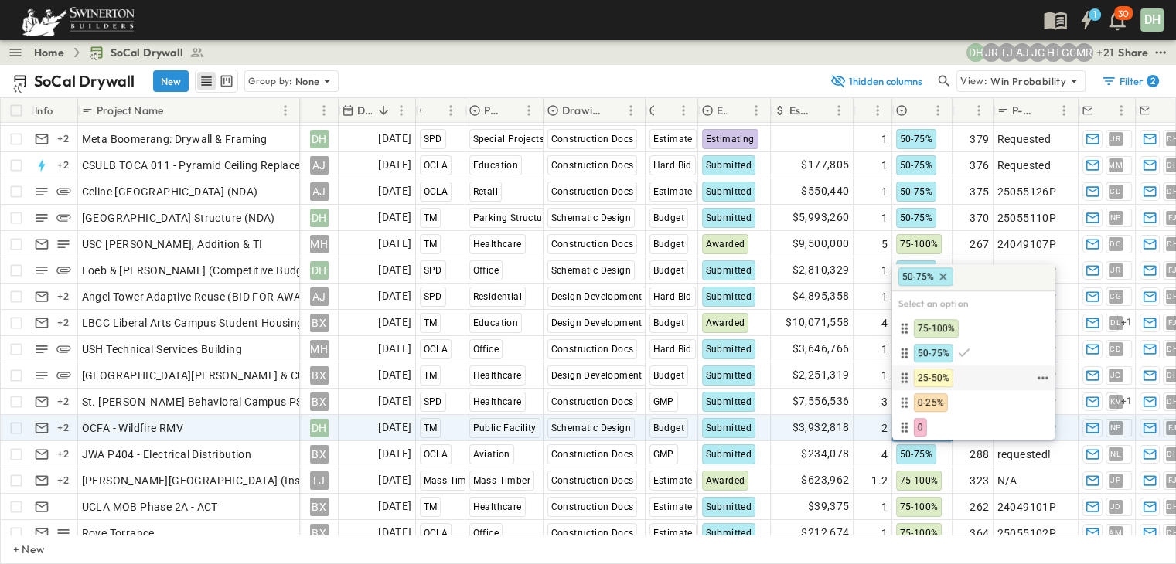
click at [942, 375] on span "25-50%" at bounding box center [934, 378] width 32 height 12
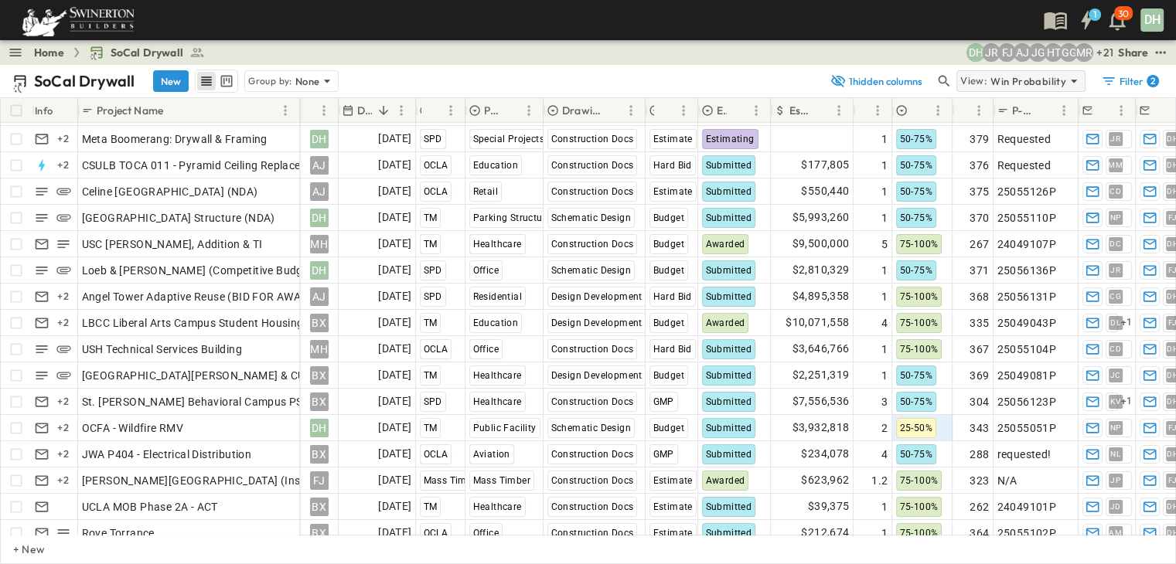
click at [1073, 81] on icon at bounding box center [1074, 81] width 6 height 3
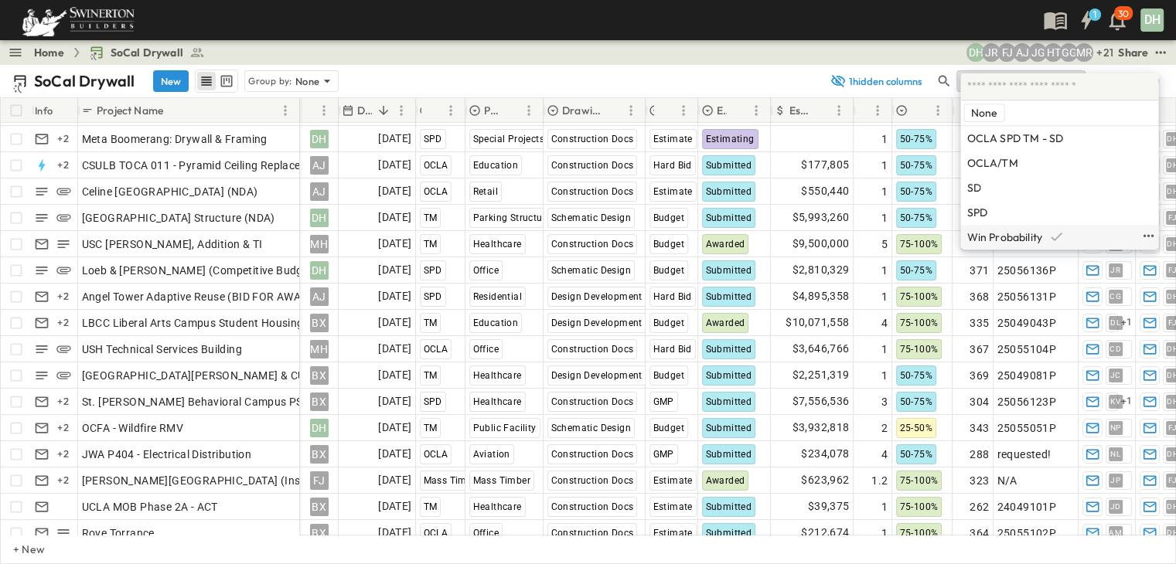
click at [1005, 241] on p "Win Probability" at bounding box center [1004, 237] width 76 height 12
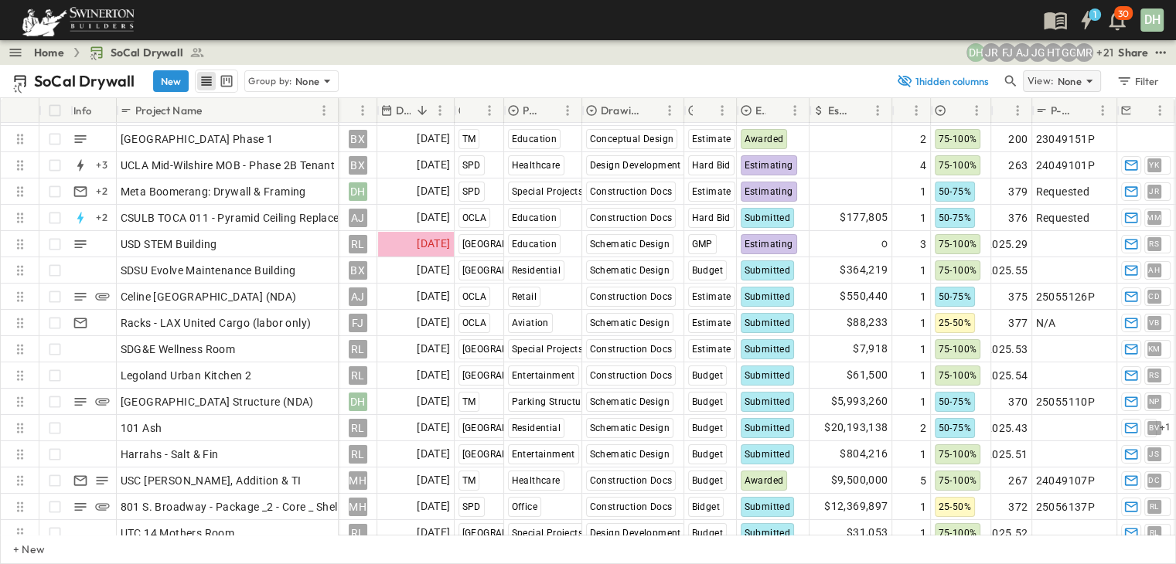
click at [1091, 80] on icon at bounding box center [1089, 81] width 6 height 3
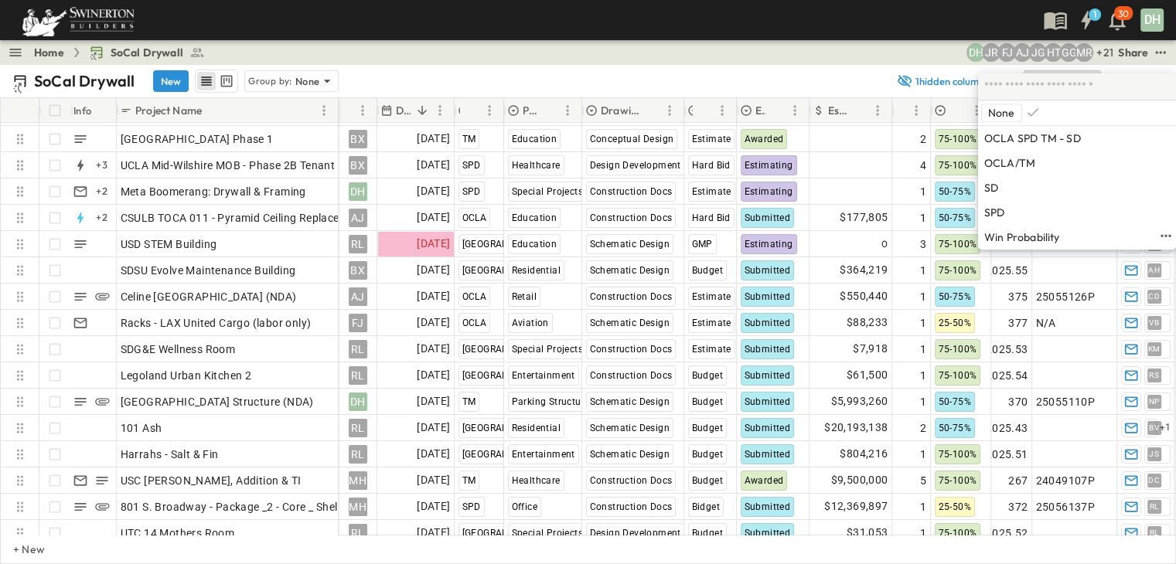
drag, startPoint x: 1013, startPoint y: 239, endPoint x: 1026, endPoint y: 260, distance: 24.7
click at [1013, 239] on p "Win Probability" at bounding box center [1022, 237] width 76 height 12
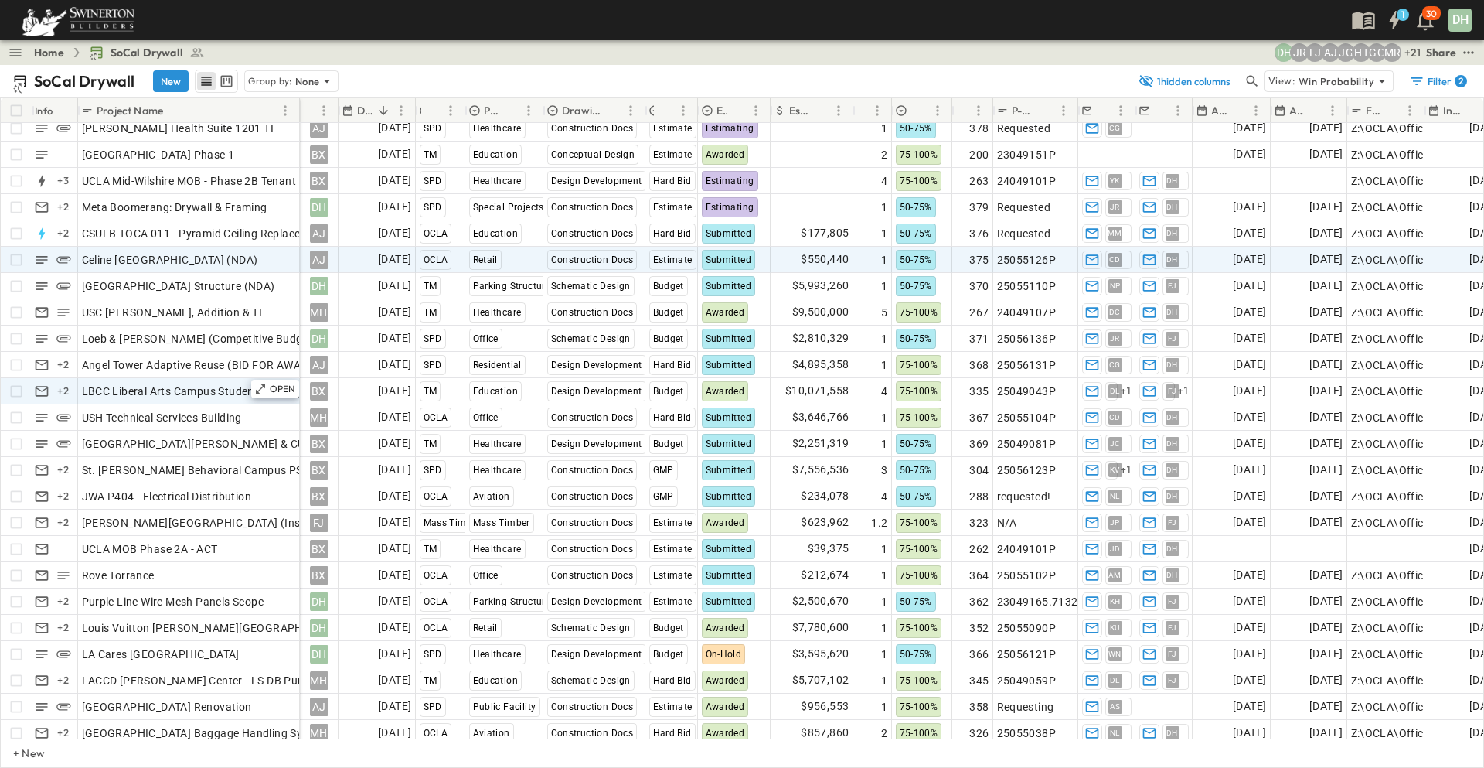
scroll to position [0, 0]
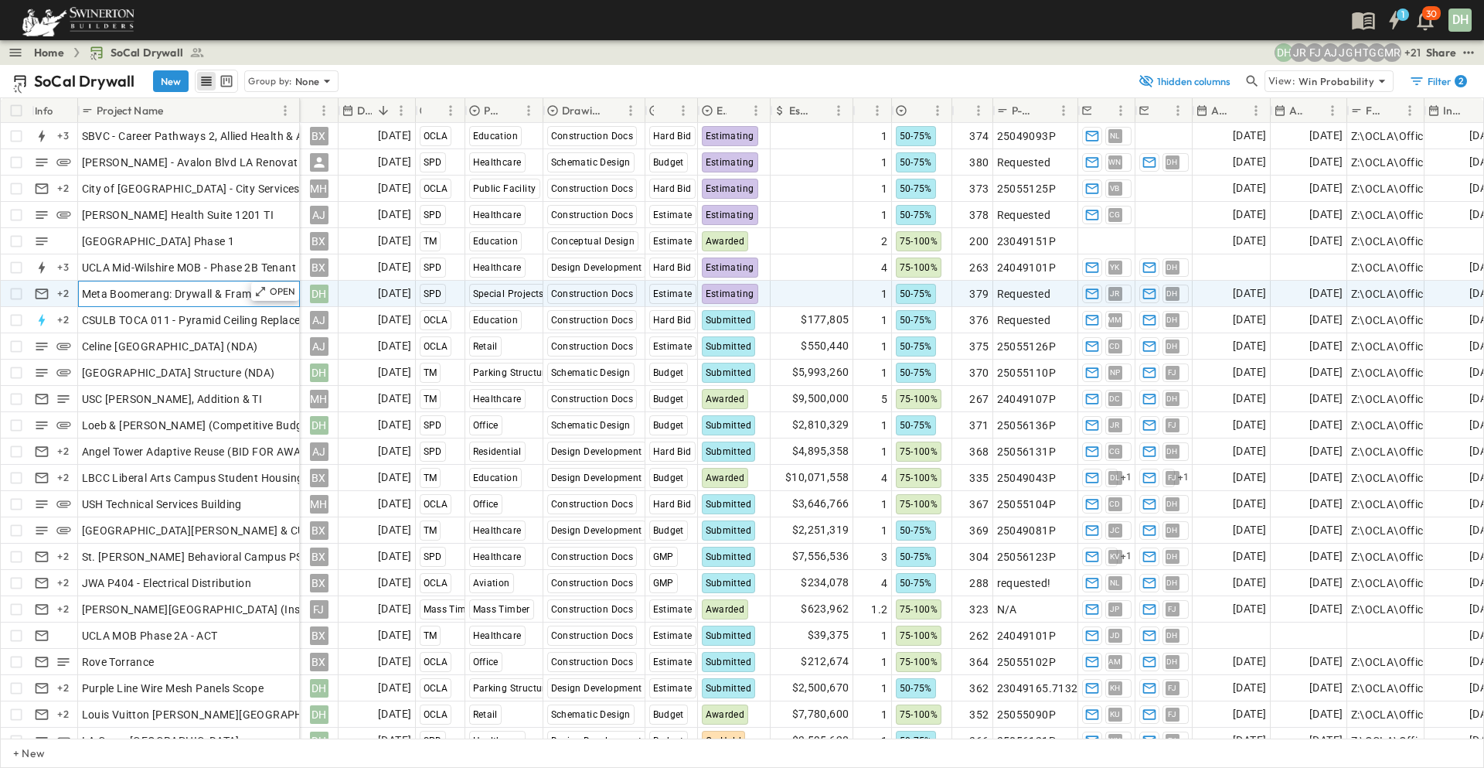
click at [227, 291] on span "Meta Boomerang: Drywall & Framing" at bounding box center [175, 293] width 186 height 15
